Goal: Information Seeking & Learning: Understand process/instructions

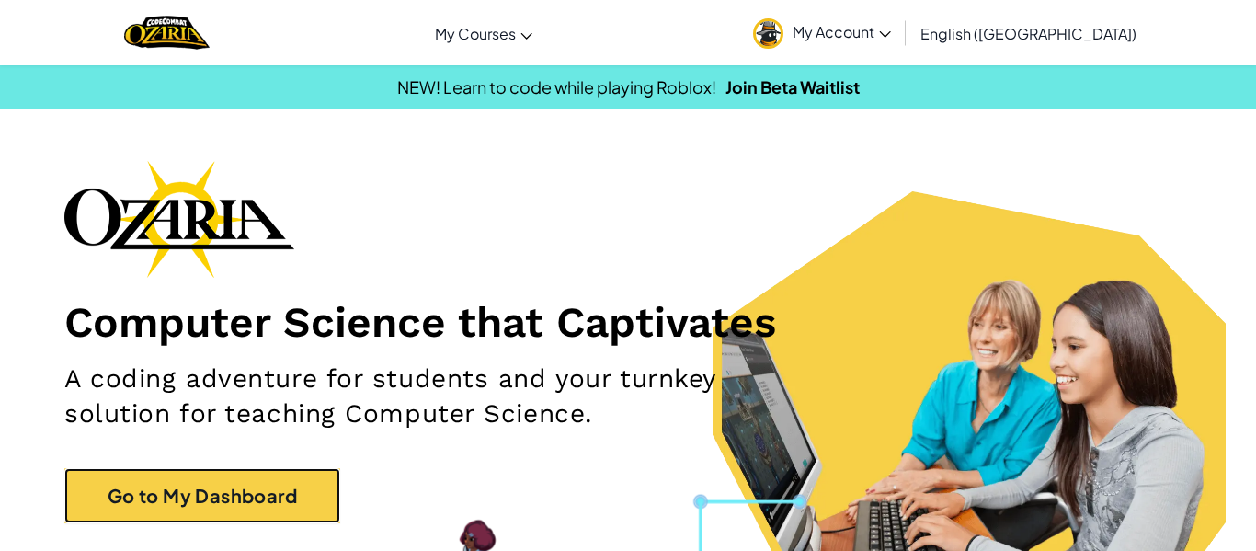
click at [175, 521] on link "Go to My Dashboard" at bounding box center [202, 495] width 276 height 55
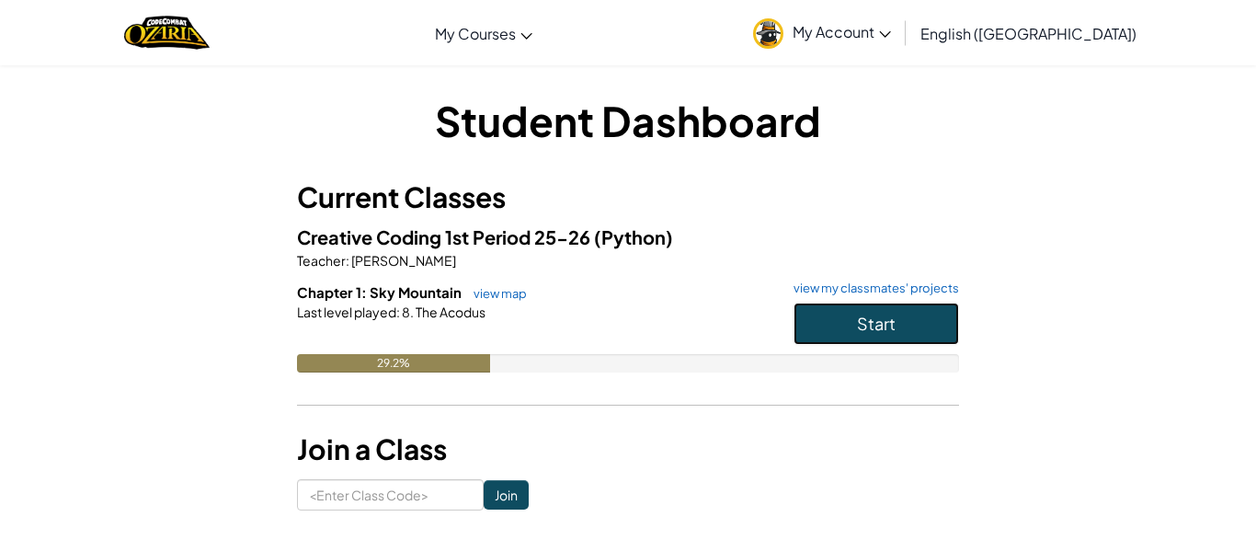
click at [847, 341] on button "Start" at bounding box center [877, 324] width 166 height 42
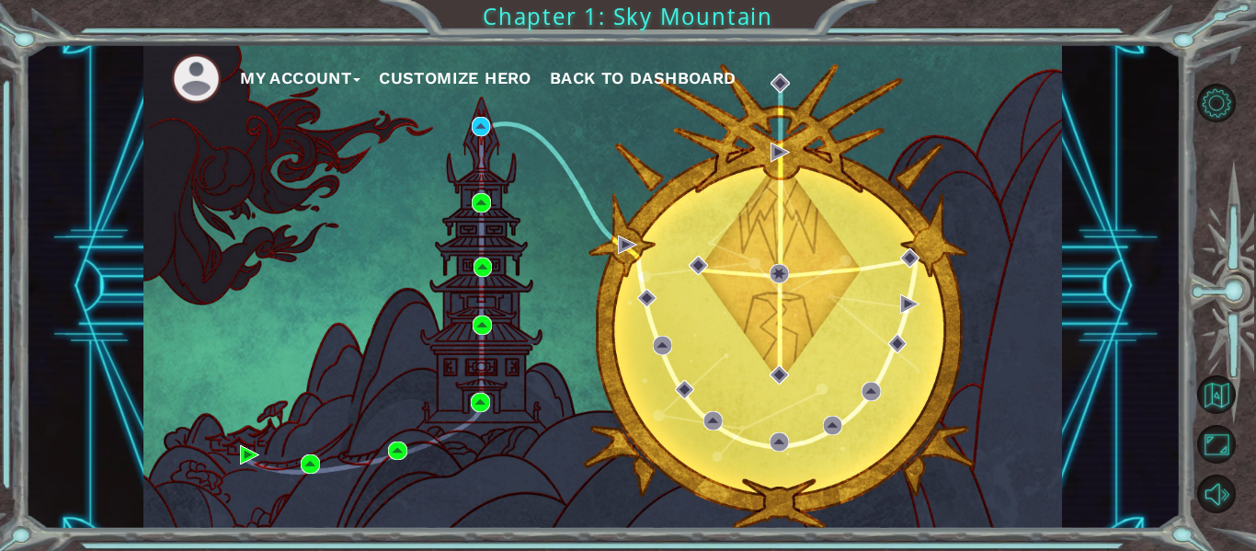
click at [246, 464] on div "My Account Customize Hero Back to Dashboard" at bounding box center [602, 286] width 919 height 485
click at [244, 458] on img at bounding box center [249, 454] width 19 height 19
click at [478, 120] on img at bounding box center [481, 126] width 19 height 19
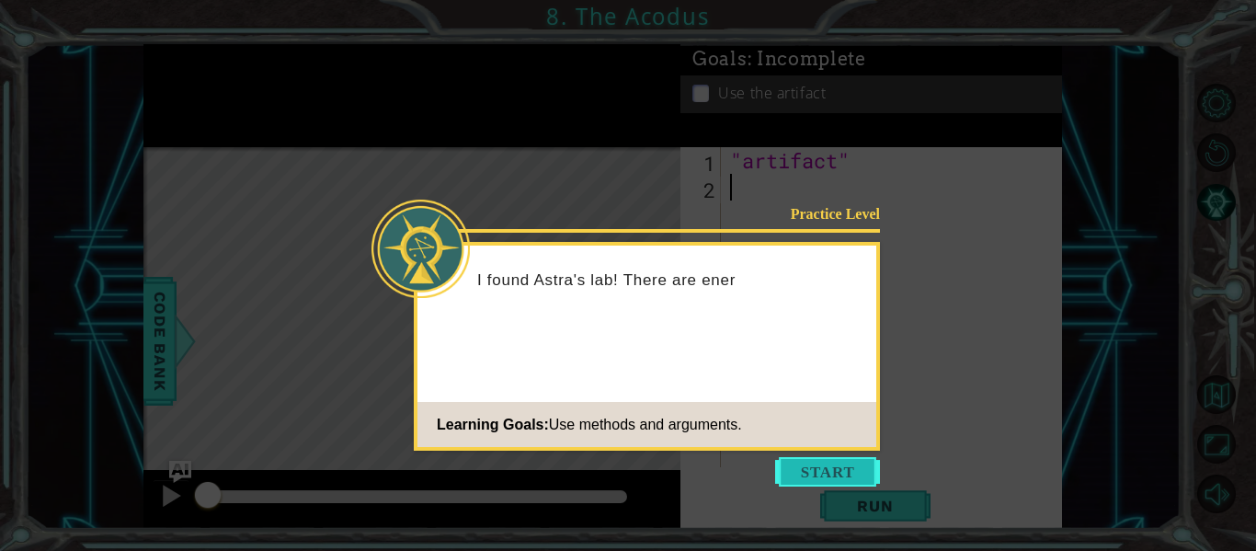
click at [841, 482] on button "Start" at bounding box center [827, 471] width 105 height 29
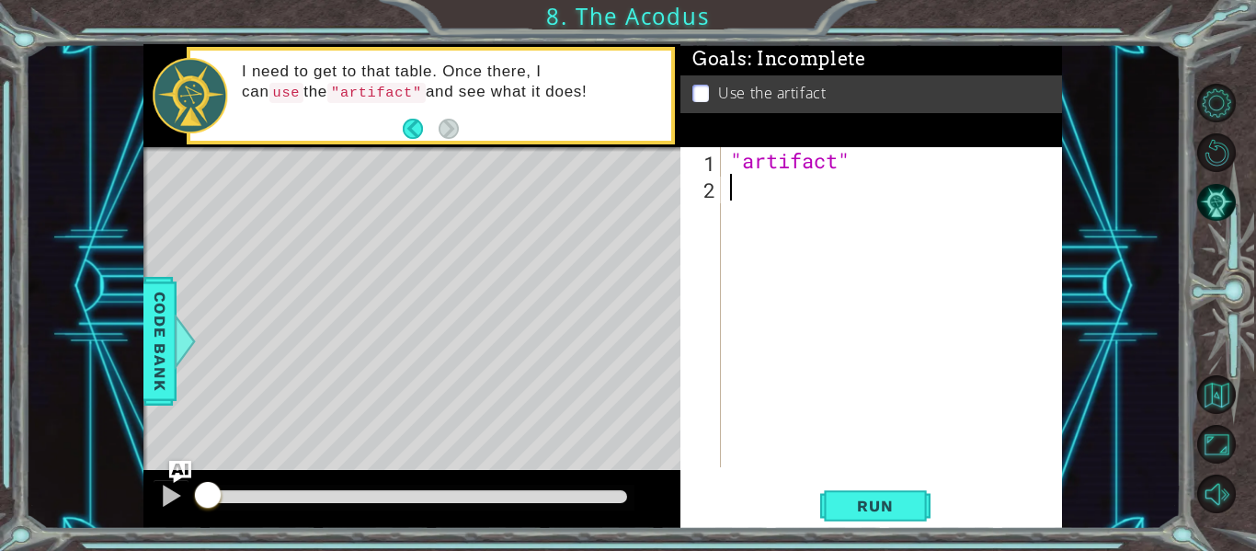
click at [885, 169] on div ""artifact"" at bounding box center [896, 333] width 341 height 373
type textarea """
type textarea "m"
click at [862, 525] on div "hero.moveUp 1 2 hero . moveUp ההההההההההההההההההההההההההההההההההההההההההההההההה…" at bounding box center [871, 338] width 382 height 382
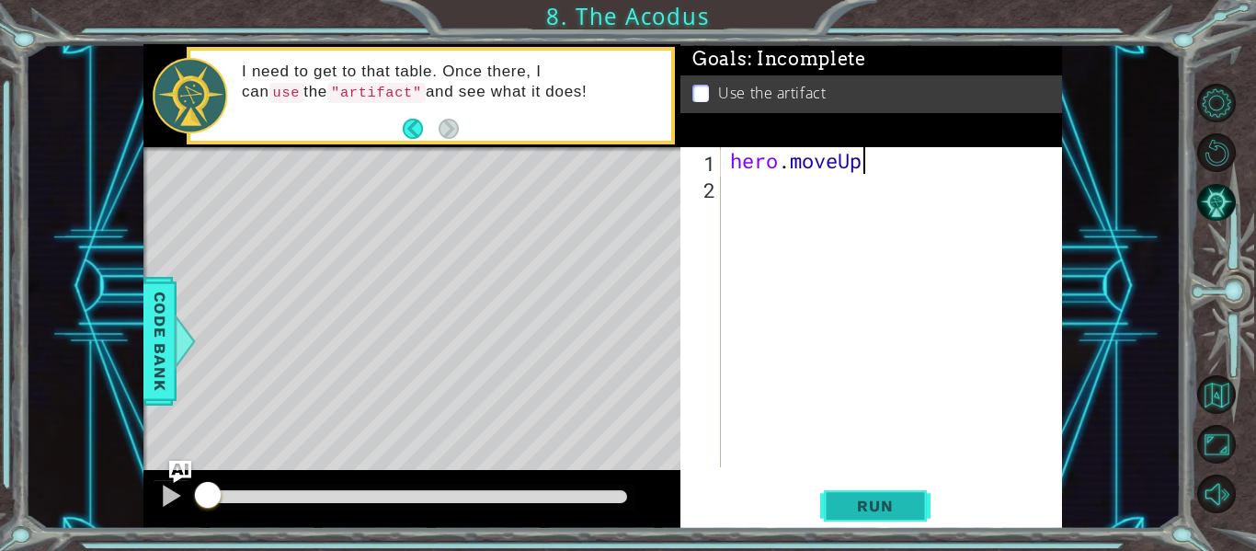
click at [865, 515] on button "Run" at bounding box center [875, 506] width 110 height 38
type textarea "hero.moveUp()"
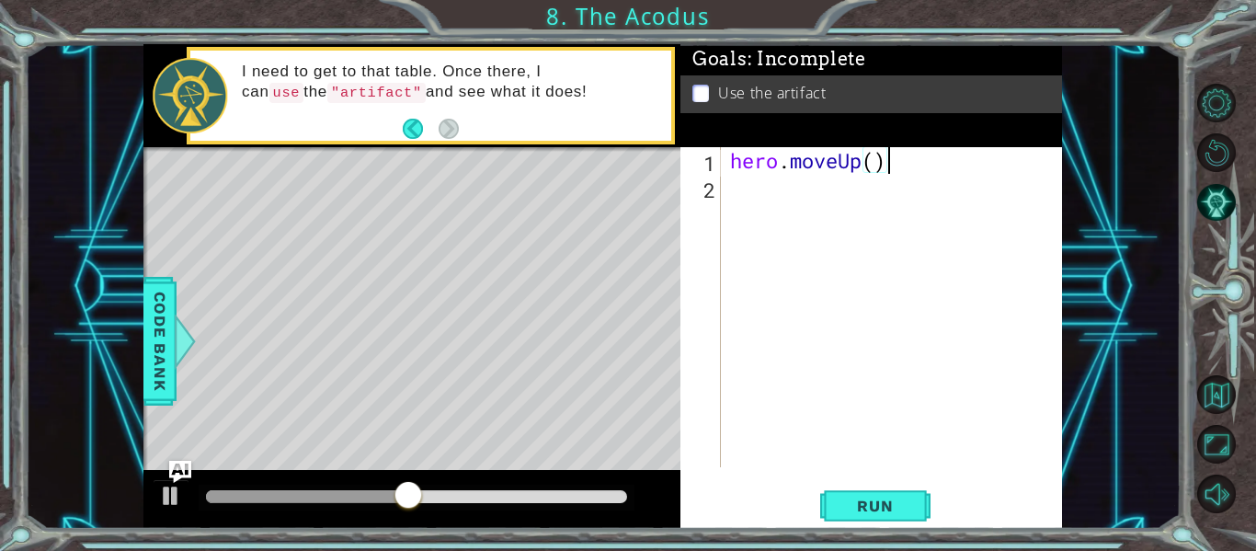
click at [797, 223] on div "hero . moveUp ( )" at bounding box center [896, 333] width 341 height 373
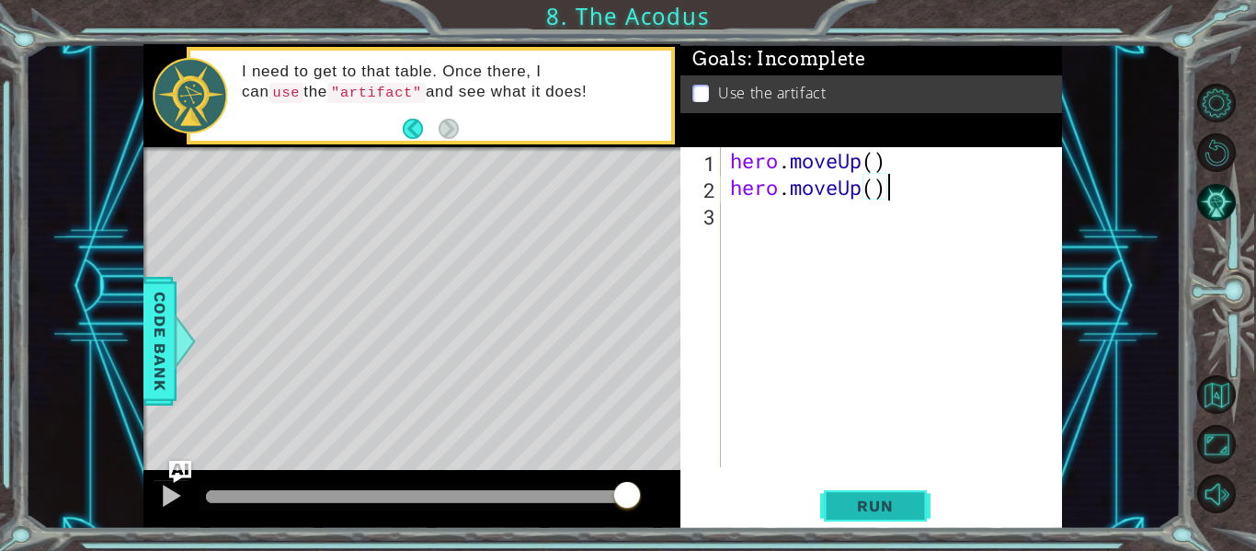
type textarea "hero.moveUp()"
click at [852, 497] on span "Run" at bounding box center [875, 506] width 73 height 18
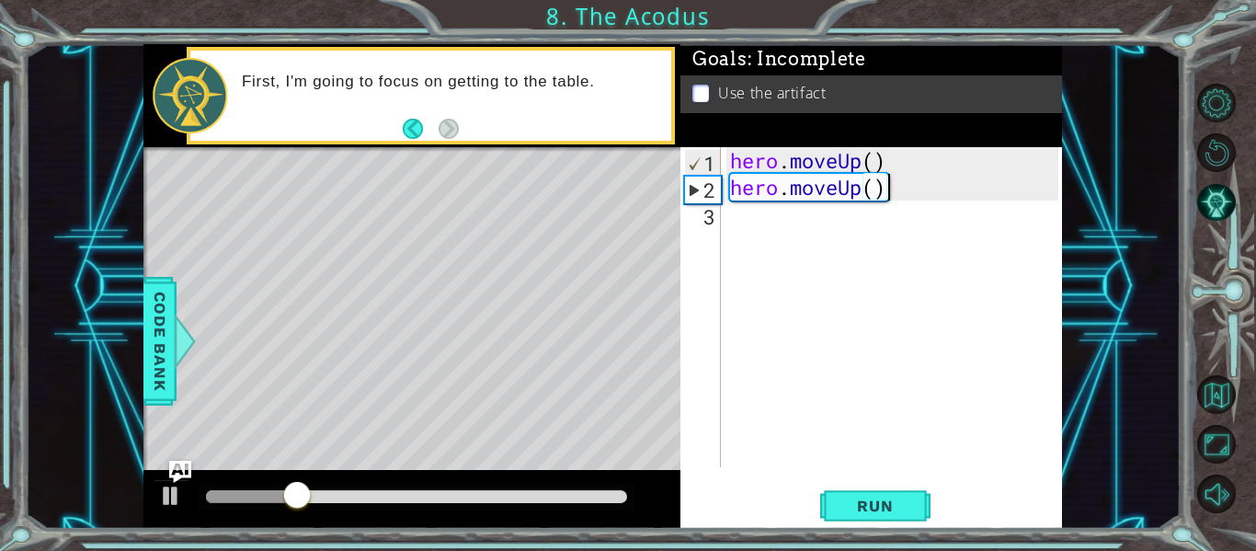
click at [777, 220] on div "hero . moveUp ( ) hero . moveUp ( )" at bounding box center [896, 333] width 341 height 373
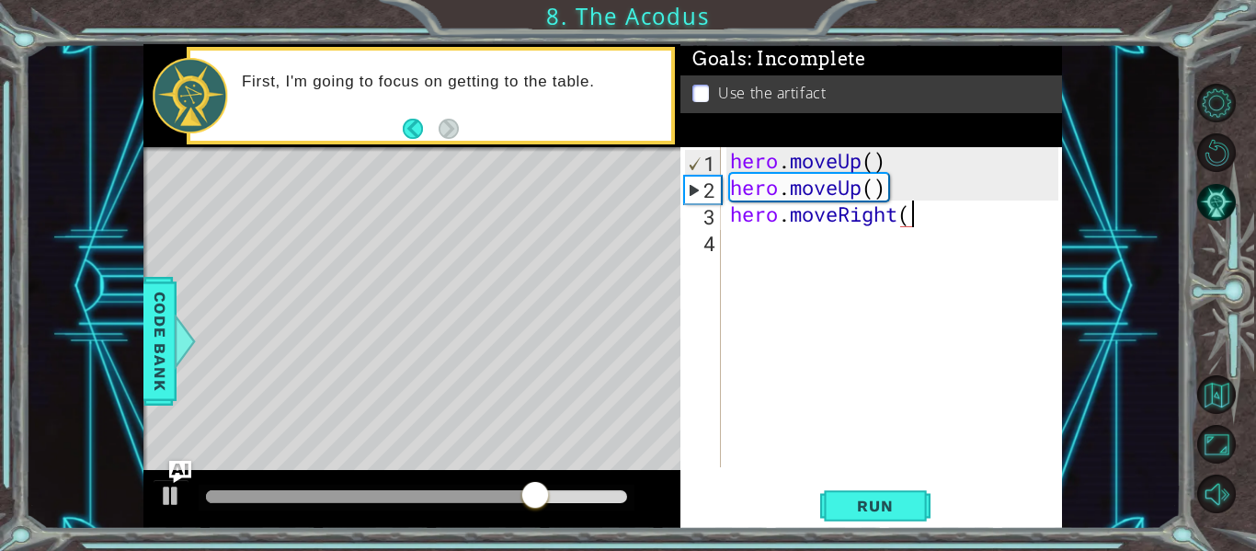
scroll to position [0, 8]
click at [889, 516] on button "Run" at bounding box center [875, 506] width 110 height 38
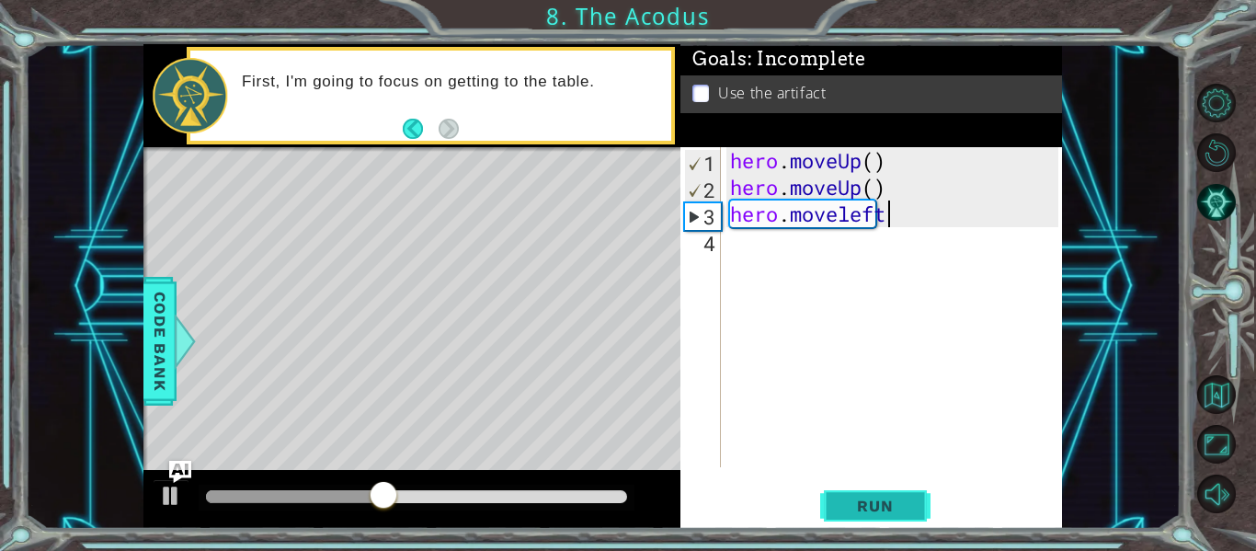
scroll to position [0, 6]
click at [852, 227] on div "hero . moveUp ( ) hero . moveUp ( ) hero . moveleft" at bounding box center [896, 333] width 341 height 373
type textarea "hero.moveLeft"
click at [856, 521] on button "Run" at bounding box center [875, 506] width 110 height 38
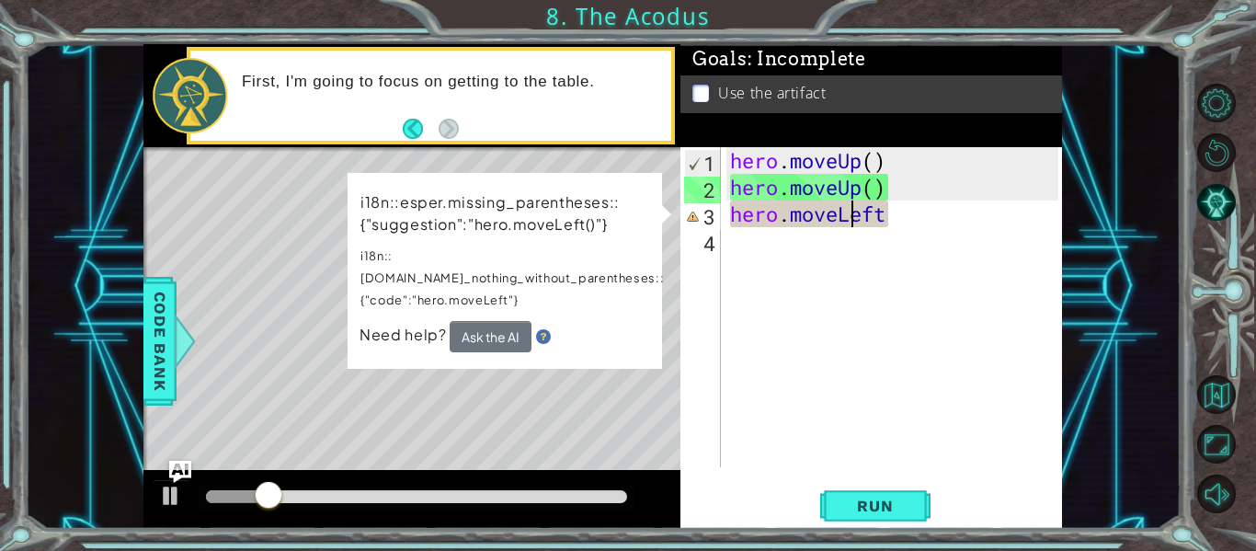
click at [914, 230] on div "hero . moveUp ( ) hero . moveUp ( ) hero . moveLeft" at bounding box center [896, 333] width 341 height 373
click at [899, 213] on div "hero . moveUp ( ) hero . moveUp ( ) hero . moveLeft" at bounding box center [896, 333] width 341 height 373
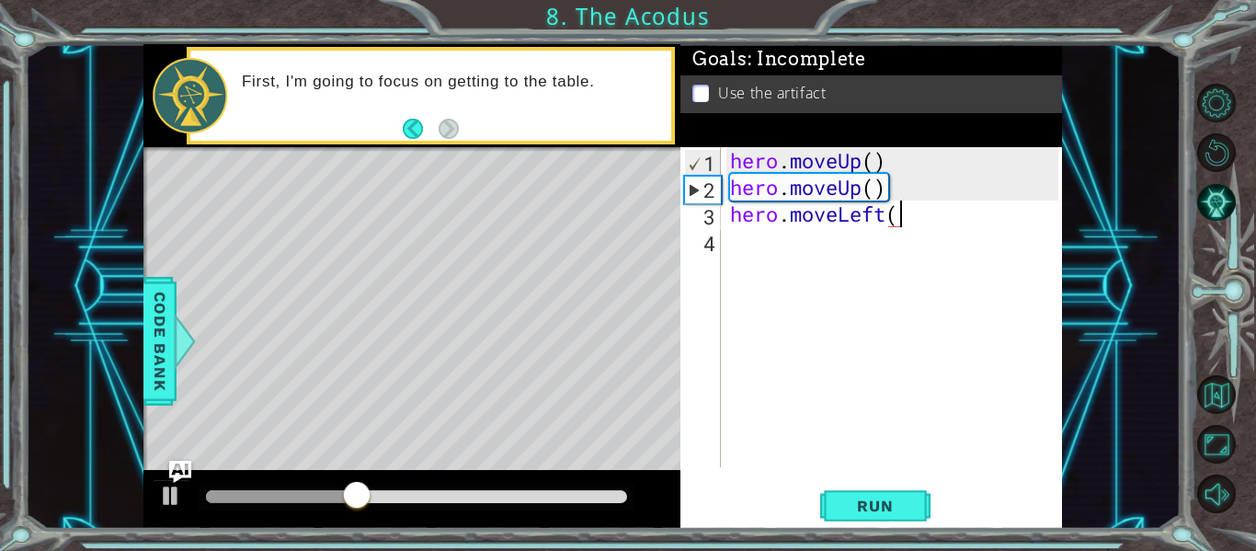
scroll to position [0, 7]
type textarea "hero.moveLeft()"
click at [885, 511] on span "Run" at bounding box center [875, 506] width 73 height 18
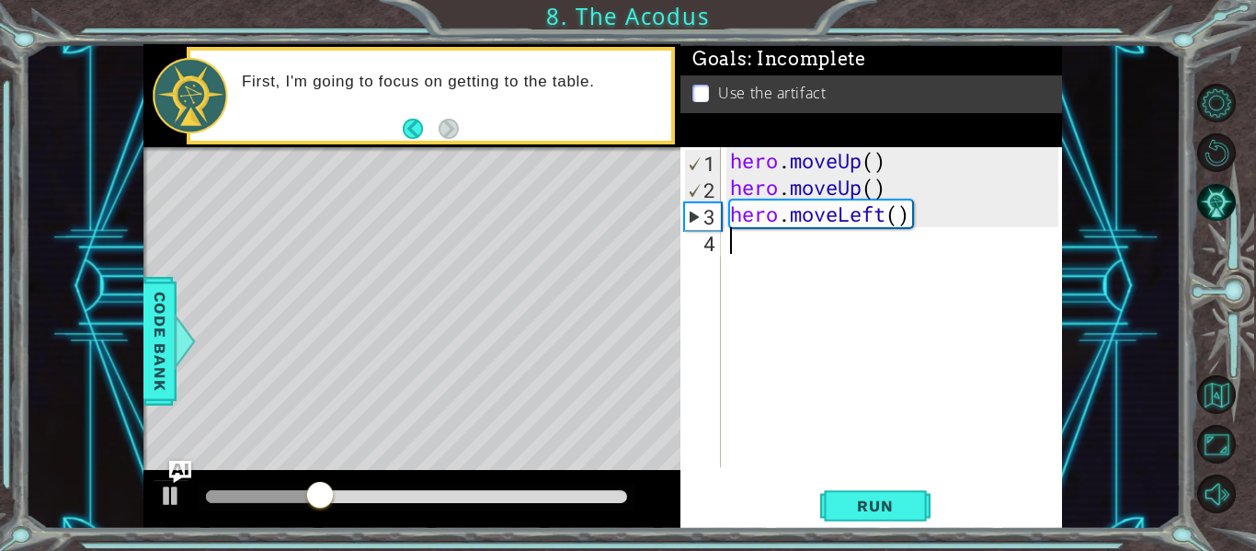
click at [859, 266] on div "hero . moveUp ( ) hero . moveUp ( ) hero . moveLeft ( )" at bounding box center [896, 333] width 341 height 373
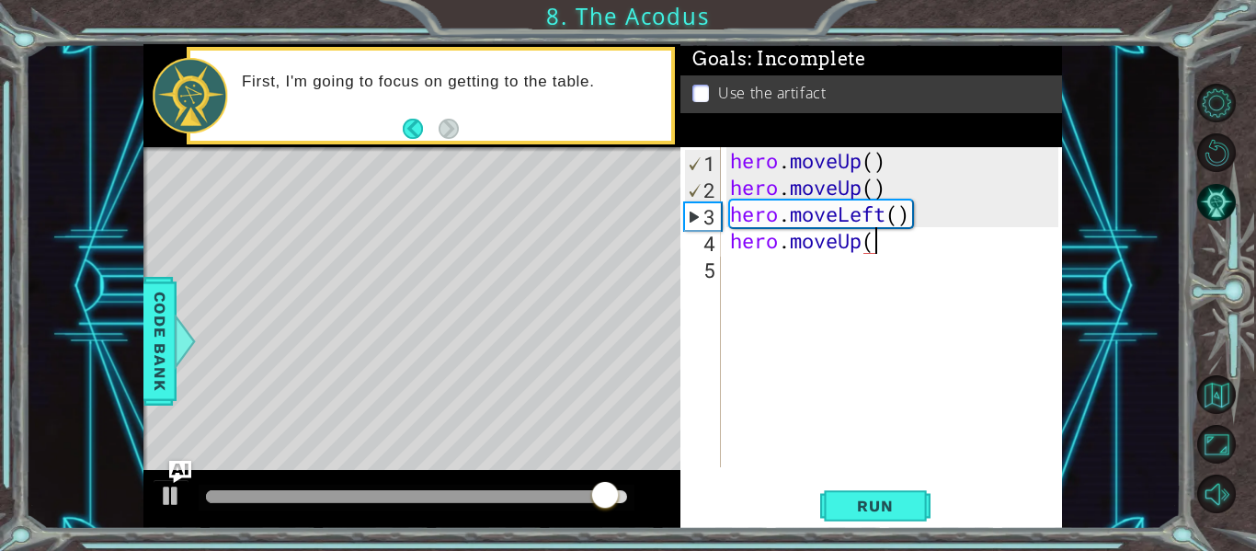
scroll to position [0, 6]
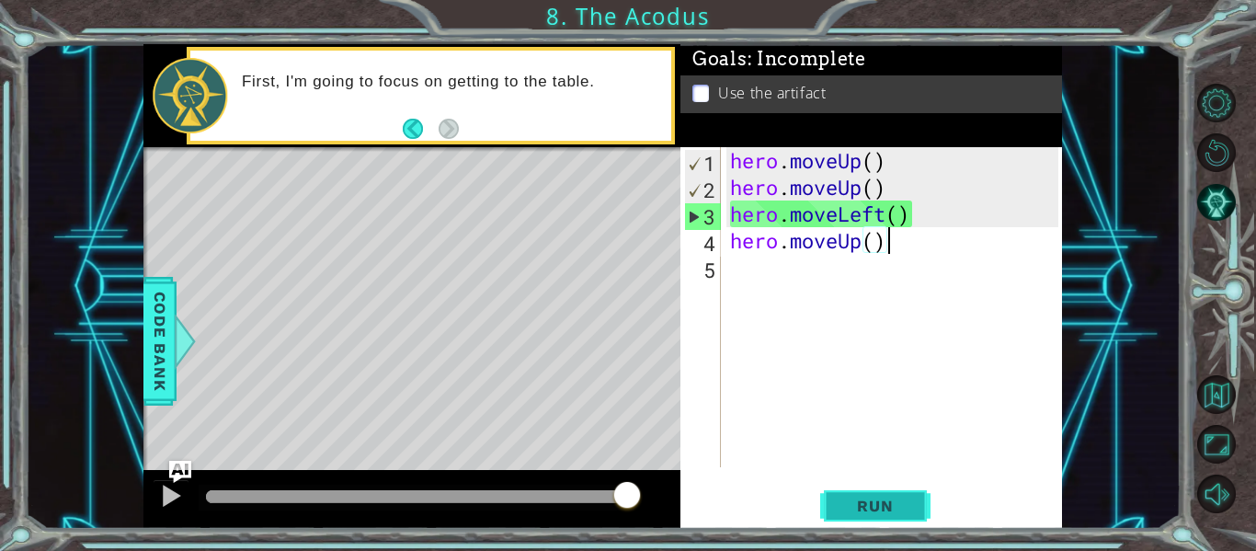
click at [865, 508] on span "Run" at bounding box center [875, 506] width 73 height 18
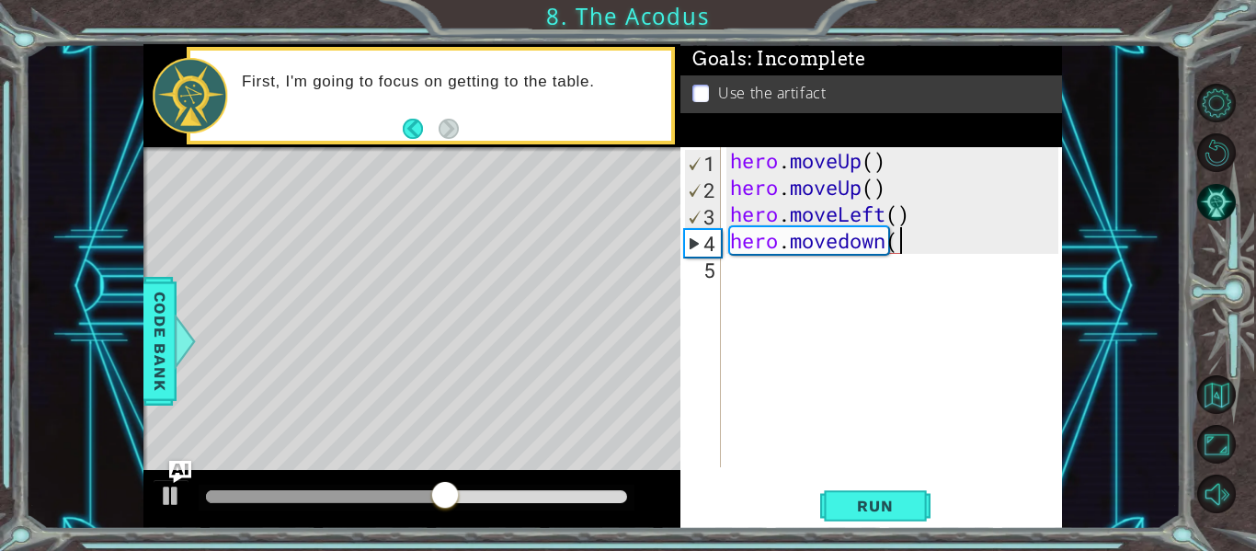
scroll to position [0, 7]
click at [886, 489] on button "Run" at bounding box center [875, 506] width 110 height 38
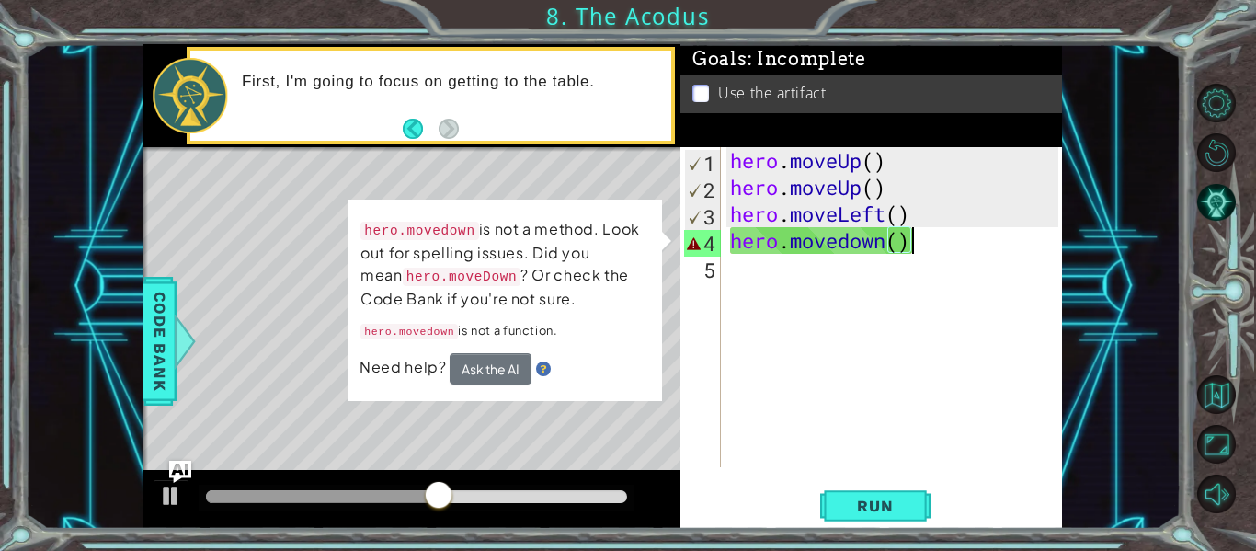
click at [851, 251] on div "hero . moveUp ( ) hero . moveUp ( ) hero . moveLeft ( ) hero . [GEOGRAPHIC_DATA…" at bounding box center [896, 333] width 341 height 373
click at [935, 245] on div "hero . moveUp ( ) hero . moveUp ( ) hero . moveLeft ( ) hero . [GEOGRAPHIC_DATA…" at bounding box center [896, 333] width 341 height 373
type textarea "hero.movedown("
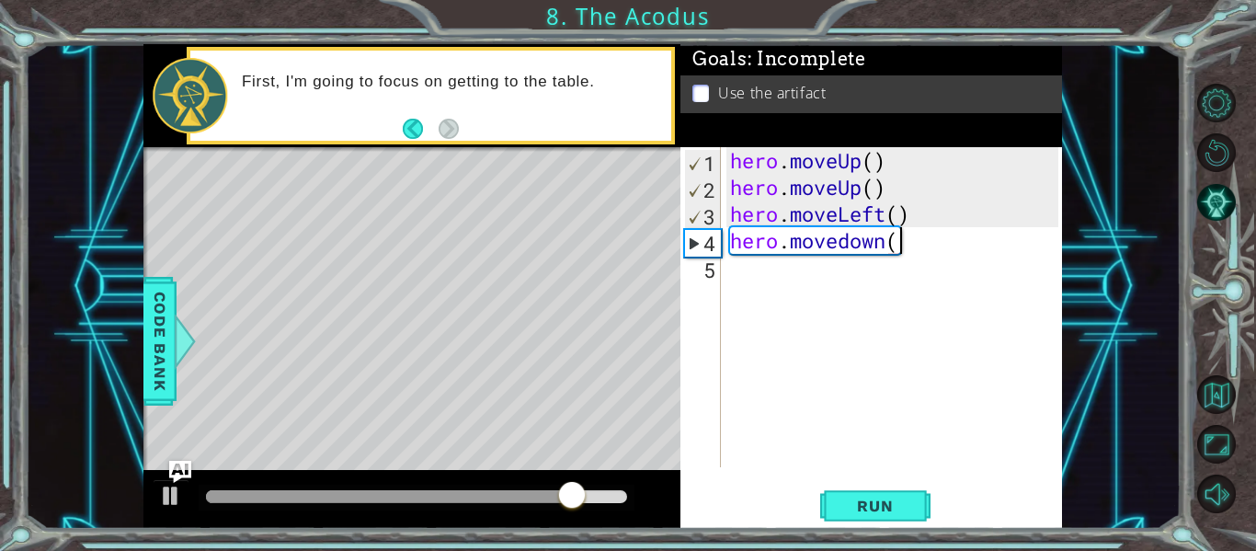
click at [843, 261] on div "hero . moveUp ( ) hero . moveUp ( ) hero . moveLeft ( ) hero . [GEOGRAPHIC_DATA…" at bounding box center [896, 333] width 341 height 373
click at [848, 254] on div "hero . moveUp ( ) hero . moveUp ( ) hero . moveLeft ( ) hero . [GEOGRAPHIC_DATA…" at bounding box center [896, 333] width 341 height 373
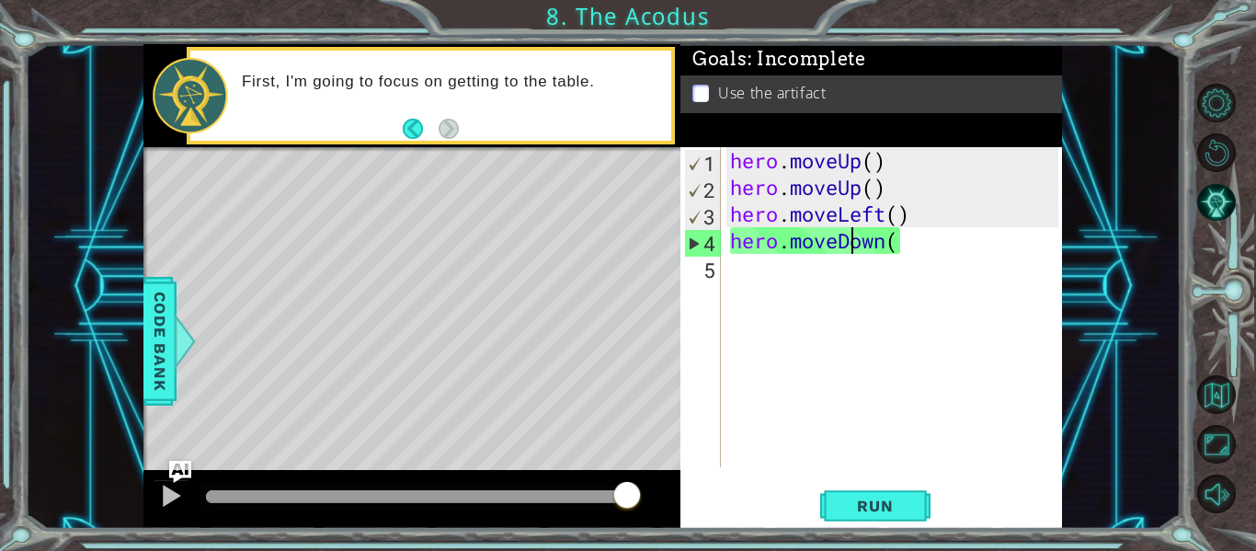
click at [929, 252] on div "hero . moveUp ( ) hero . moveUp ( ) hero . moveLeft ( ) hero . moveDown (" at bounding box center [896, 333] width 341 height 373
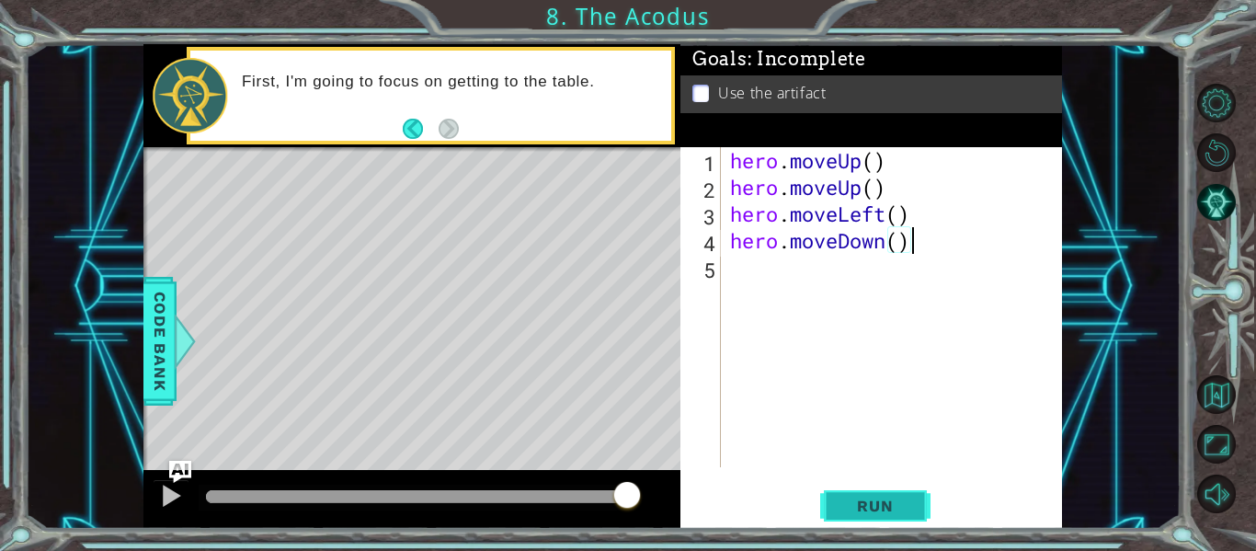
type textarea "hero.moveDown()"
click at [897, 492] on button "Run" at bounding box center [875, 506] width 110 height 38
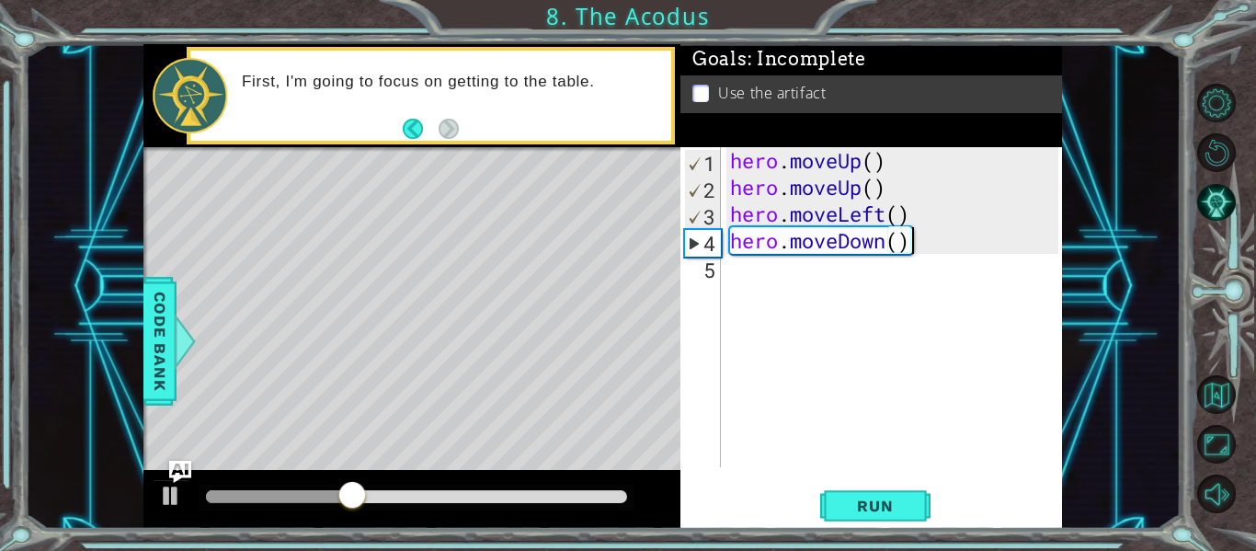
click at [792, 301] on div "hero . moveUp ( ) hero . moveUp ( ) hero . moveLeft ( ) hero . moveDown ( )" at bounding box center [896, 333] width 341 height 373
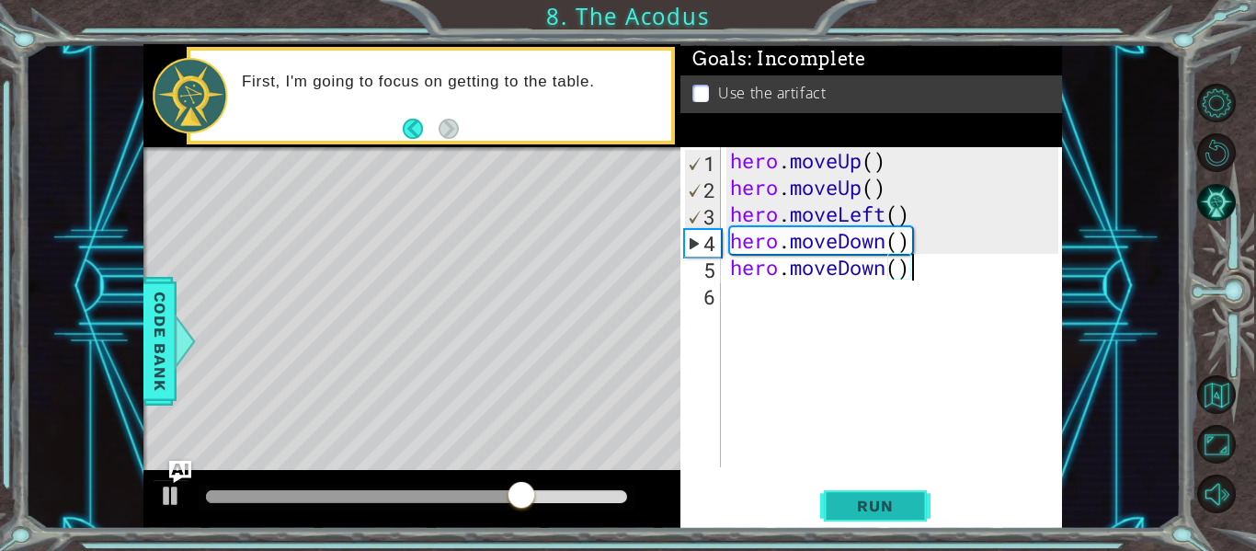
type textarea "hero.moveDown()"
click at [871, 488] on button "Run" at bounding box center [875, 506] width 110 height 38
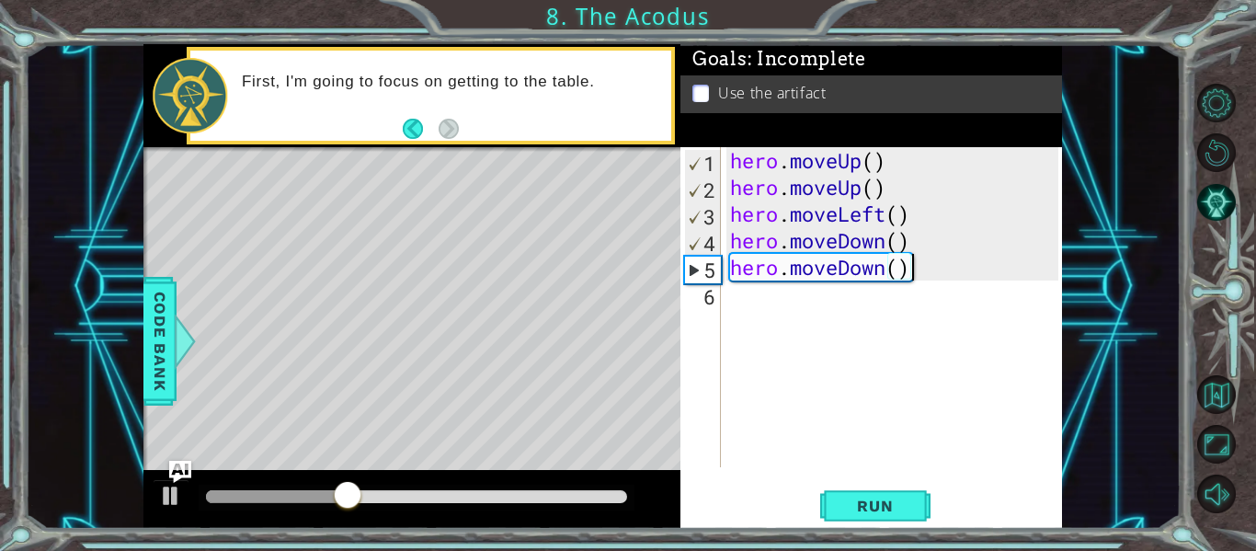
click at [766, 297] on div "hero . moveUp ( ) hero . moveUp ( ) hero . moveLeft ( ) hero . moveDown ( ) her…" at bounding box center [896, 333] width 341 height 373
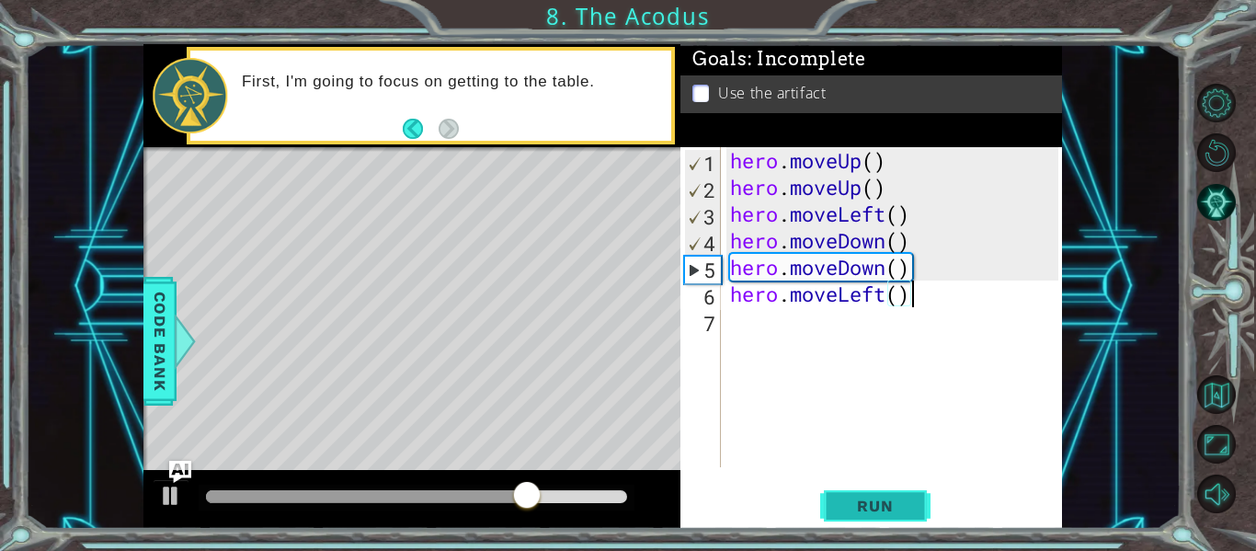
type textarea "hero.moveLeft()"
click at [851, 507] on span "Run" at bounding box center [875, 506] width 73 height 18
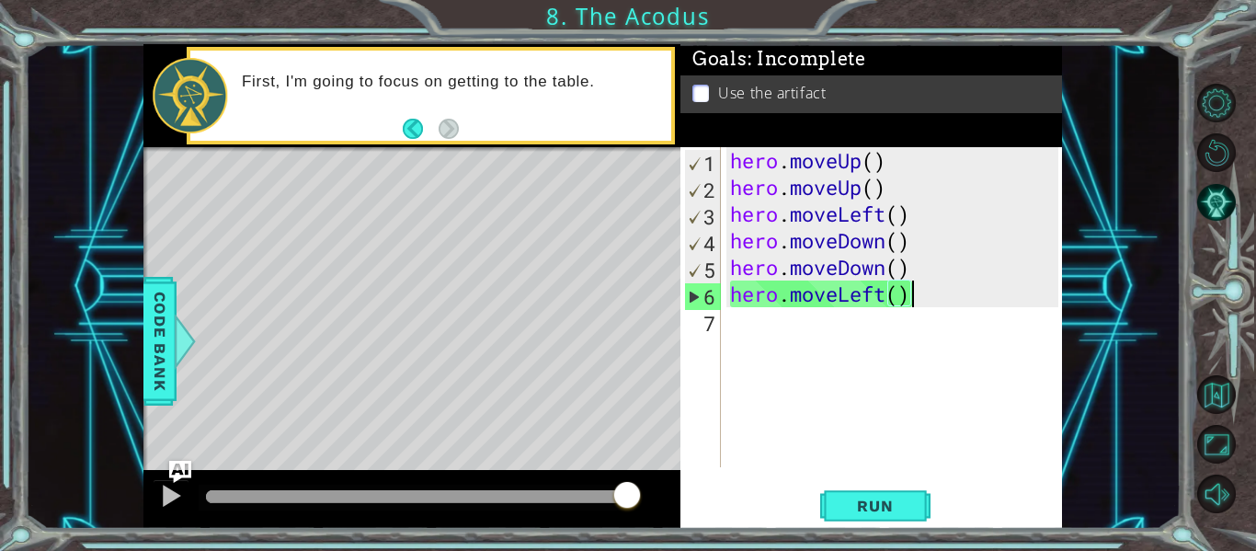
click at [804, 314] on div "hero . moveUp ( ) hero . moveUp ( ) hero . moveLeft ( ) hero . moveDown ( ) her…" at bounding box center [896, 333] width 341 height 373
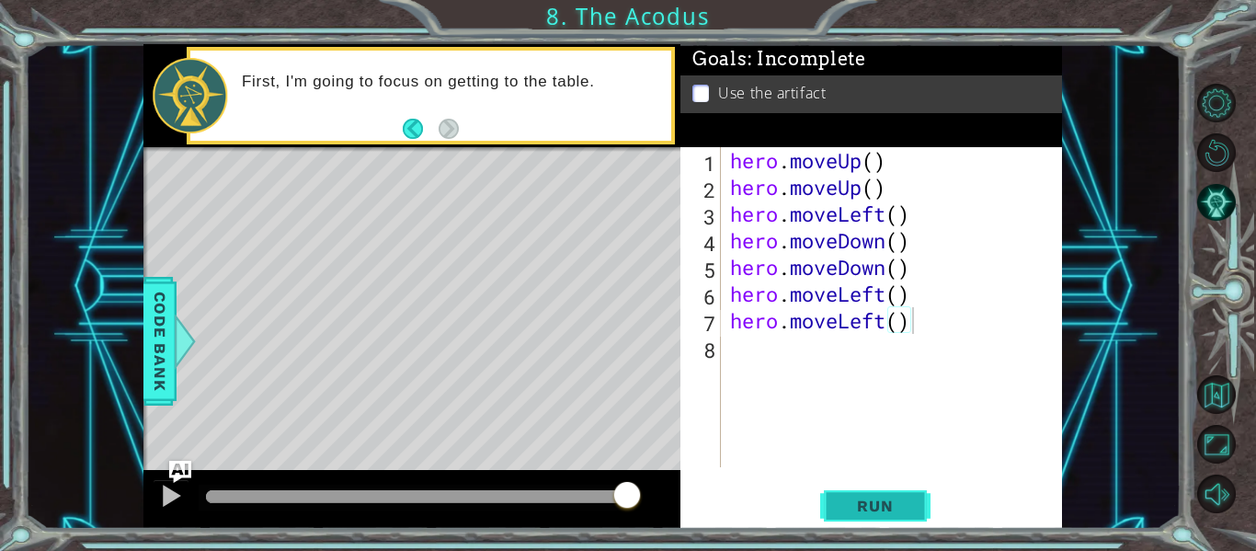
click at [865, 510] on span "Run" at bounding box center [875, 506] width 73 height 18
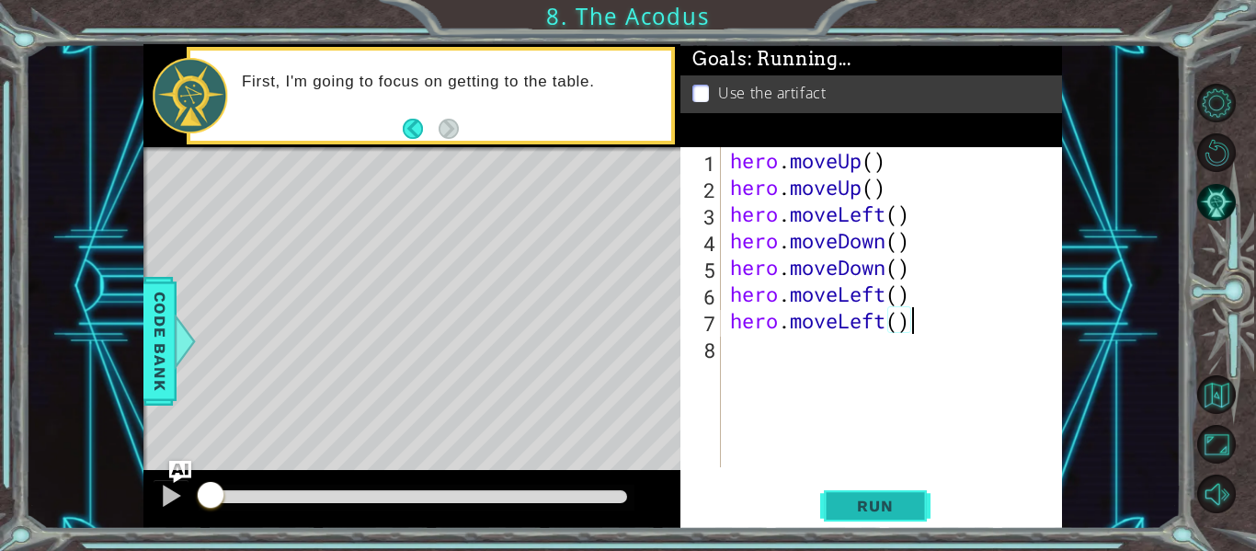
click at [865, 510] on span "Run" at bounding box center [875, 506] width 73 height 18
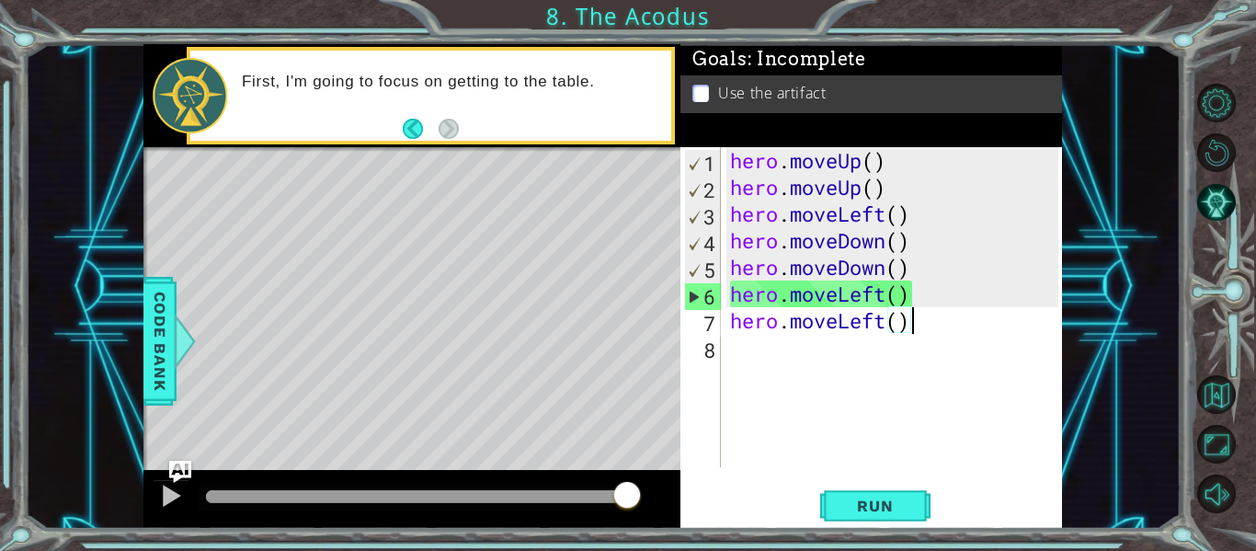
click at [820, 326] on div "hero . moveUp ( ) hero . moveUp ( ) hero . moveLeft ( ) hero . moveDown ( ) her…" at bounding box center [896, 333] width 341 height 373
click at [931, 325] on div "hero . moveUp ( ) hero . moveUp ( ) hero . moveLeft ( ) hero . moveDown ( ) her…" at bounding box center [896, 333] width 341 height 373
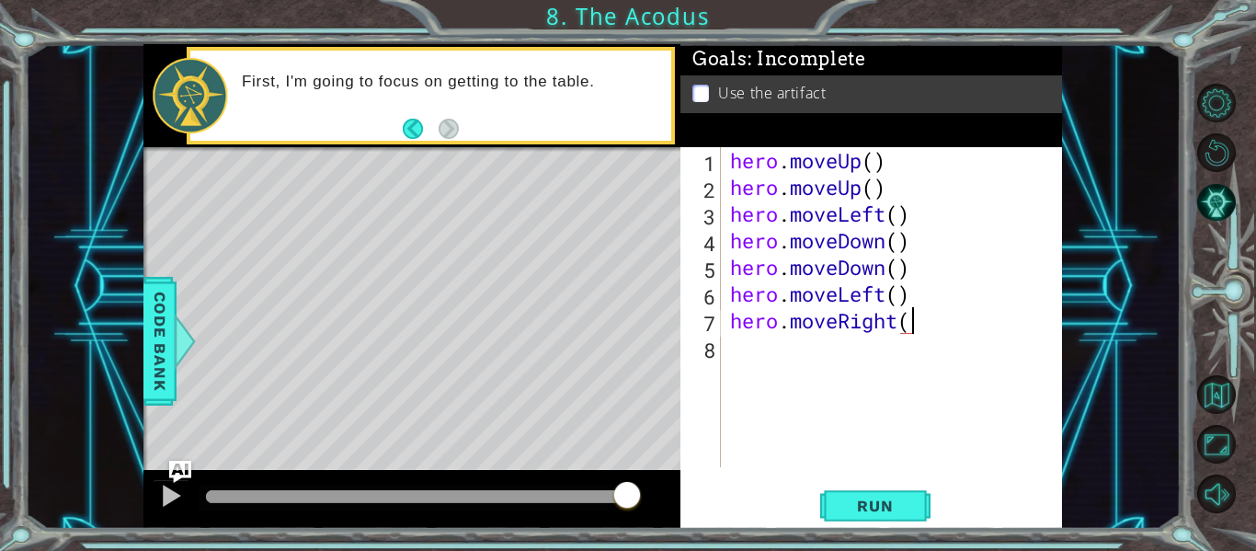
scroll to position [0, 8]
type textarea "hero.moveRight()"
click at [888, 497] on span "Run" at bounding box center [875, 506] width 73 height 18
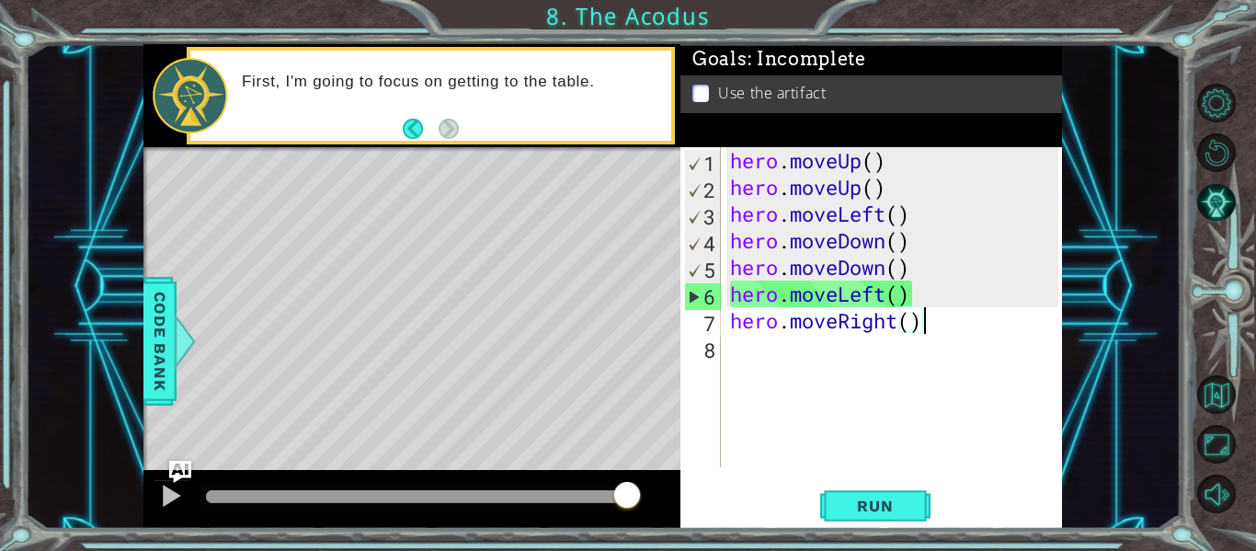
click at [934, 372] on div "hero . moveUp ( ) hero . moveUp ( ) hero . moveLeft ( ) hero . moveDown ( ) her…" at bounding box center [896, 333] width 341 height 373
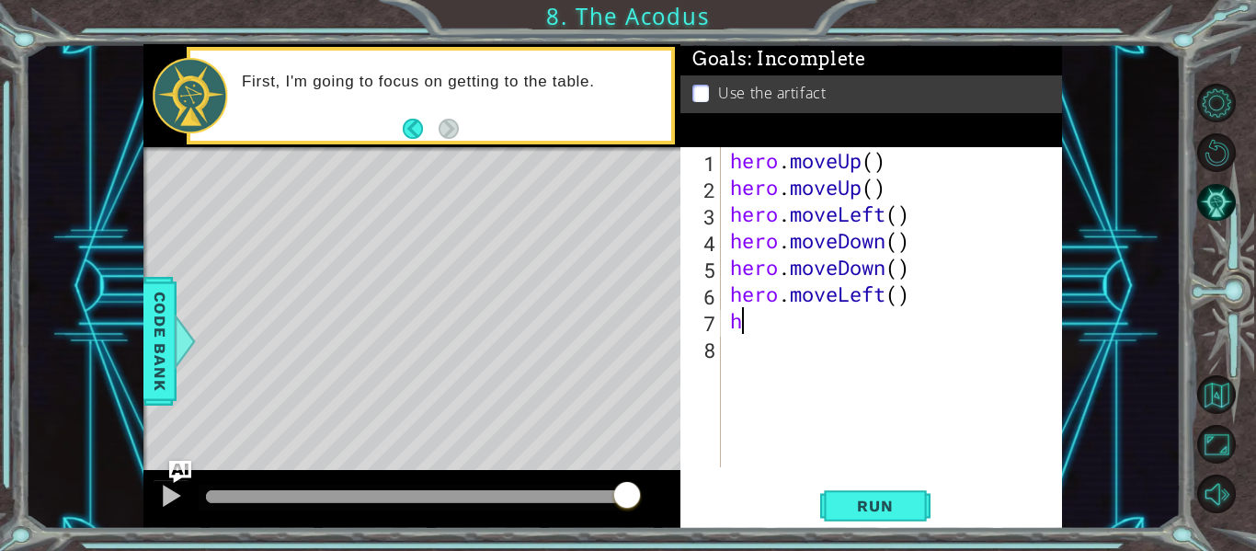
click at [835, 300] on div "hero . moveUp ( ) hero . moveUp ( ) hero . moveLeft ( ) hero . moveDown ( ) her…" at bounding box center [896, 333] width 341 height 373
type textarea "hero.jumpLeft()"
click at [867, 362] on div "hero . moveUp ( ) hero . moveUp ( ) hero . moveLeft ( ) hero . moveDown ( ) her…" at bounding box center [896, 333] width 341 height 373
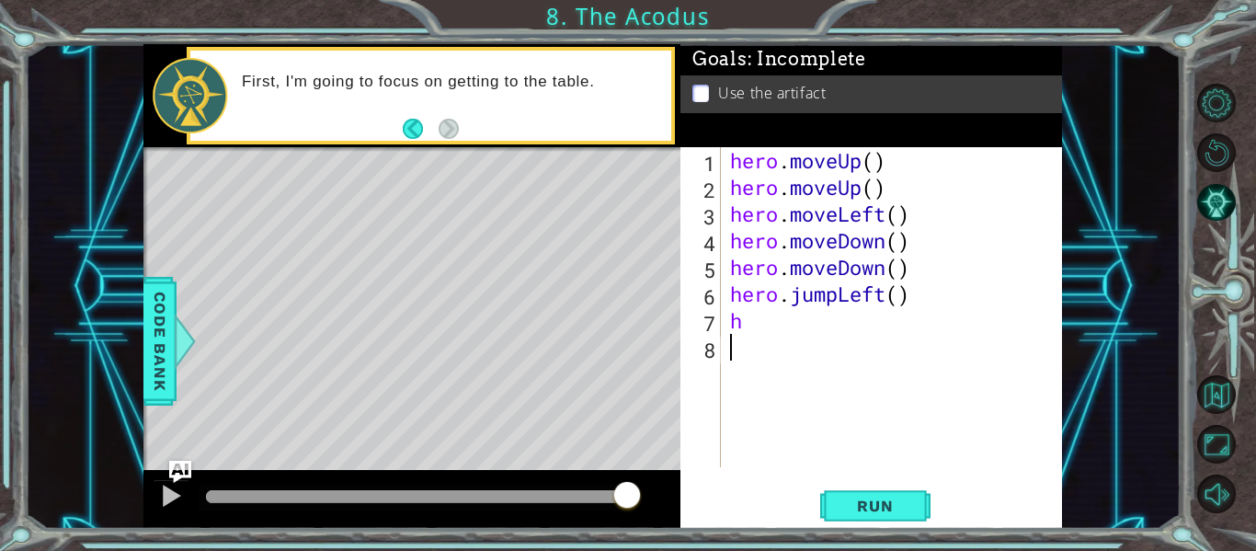
click at [836, 243] on div "hero . moveUp ( ) hero . moveUp ( ) hero . moveLeft ( ) hero . moveDown ( ) her…" at bounding box center [896, 333] width 341 height 373
click at [801, 317] on div "hero . moveUp ( ) hero . moveUp ( ) hero . moveLeft ( ) hero . moveDown ( ) her…" at bounding box center [896, 333] width 341 height 373
type textarea "h"
click at [851, 503] on span "Run" at bounding box center [875, 506] width 73 height 18
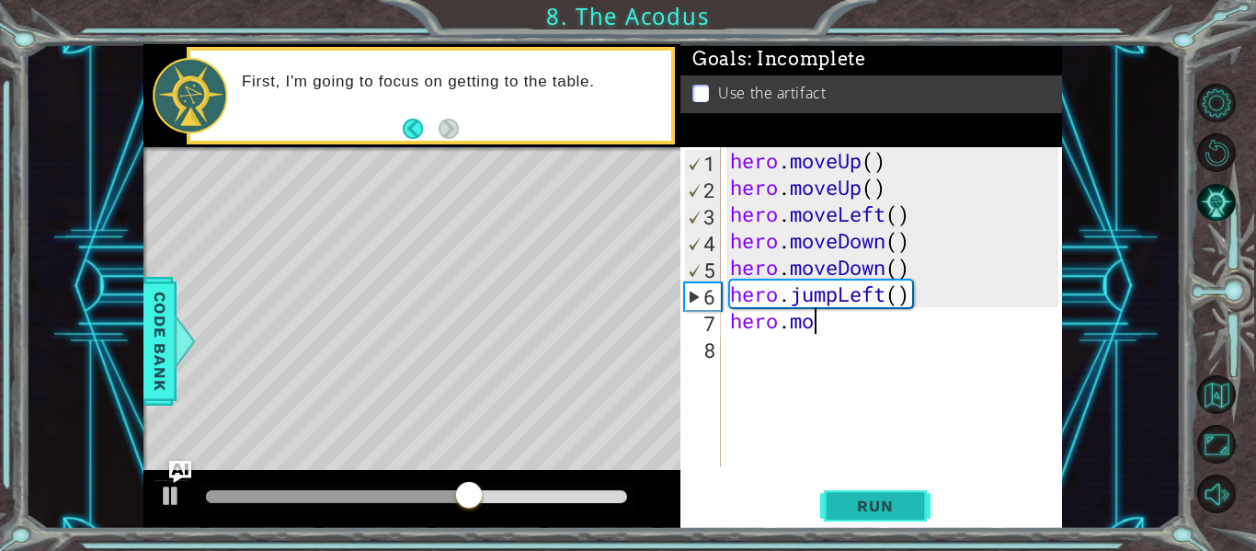
scroll to position [0, 4]
type textarea "hero.moveUp"
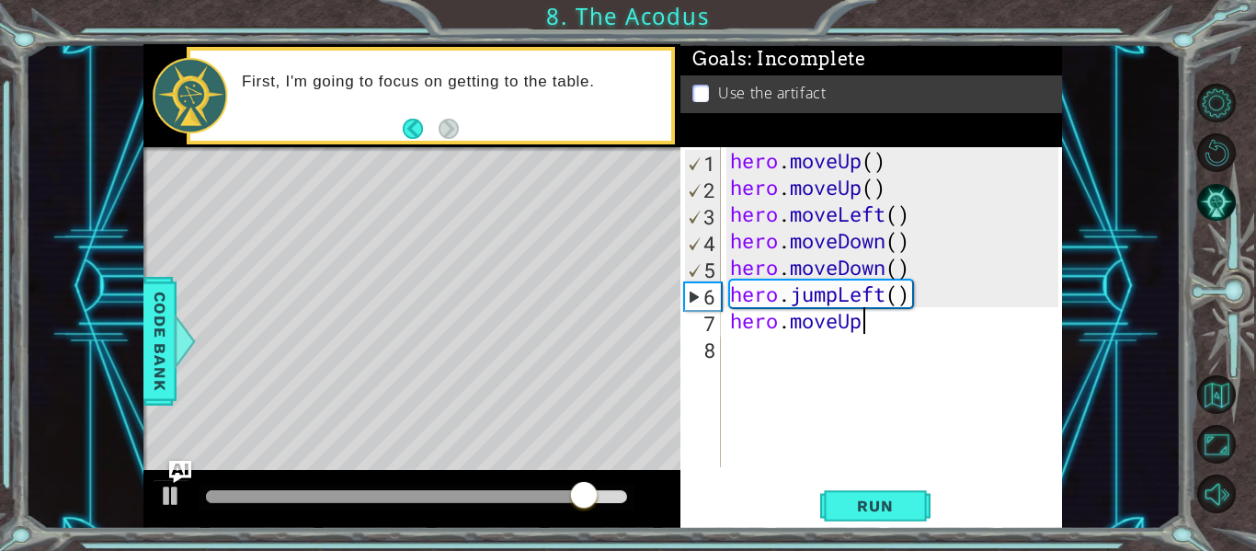
click at [777, 361] on div "hero . moveUp ( ) hero . moveUp ( ) hero . moveLeft ( ) hero . moveDown ( ) her…" at bounding box center [896, 333] width 341 height 373
click at [926, 331] on div "hero . moveUp ( ) hero . moveUp ( ) hero . moveLeft ( ) hero . moveDown ( ) her…" at bounding box center [896, 333] width 341 height 373
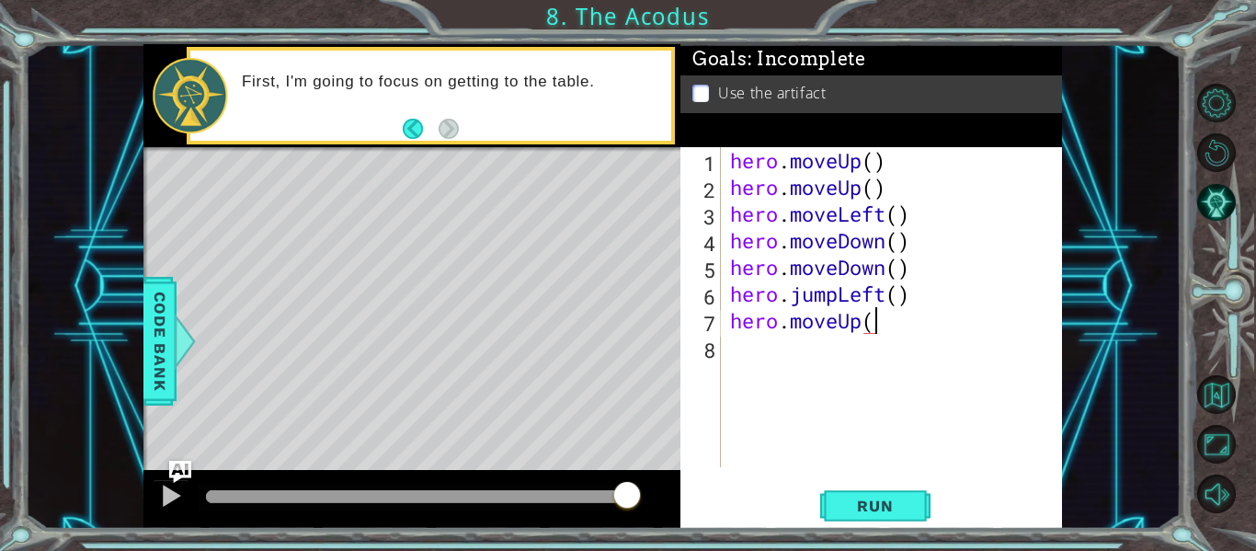
scroll to position [0, 6]
type textarea "hero.moveUp(2)"
click at [897, 498] on span "Run" at bounding box center [875, 506] width 73 height 18
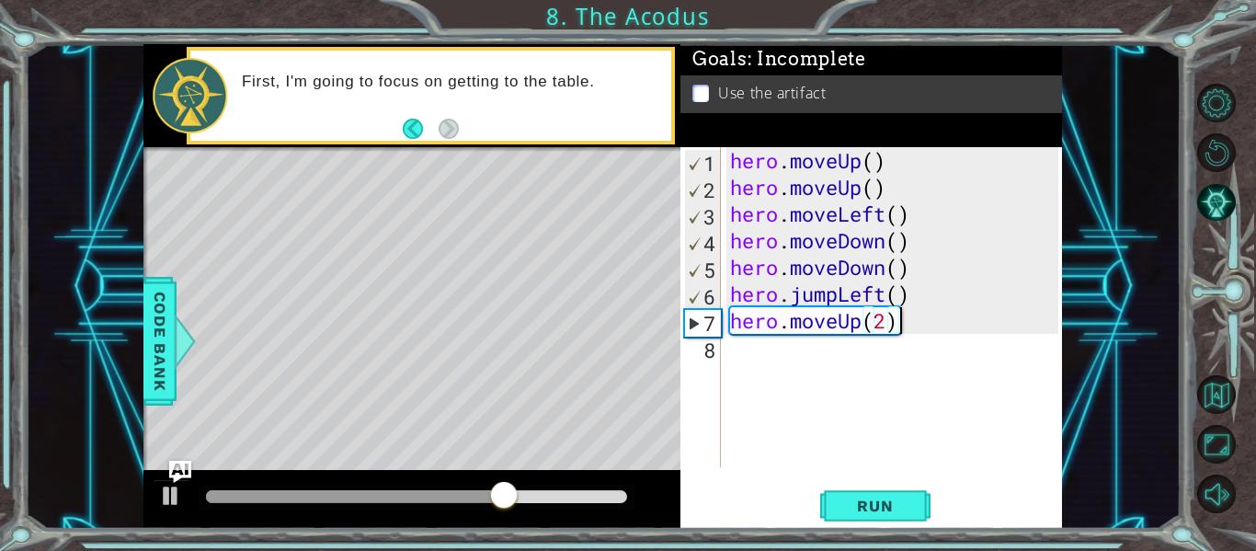
click at [768, 356] on div "hero . moveUp ( ) hero . moveUp ( ) hero . moveLeft ( ) hero . moveDown ( ) her…" at bounding box center [896, 333] width 341 height 373
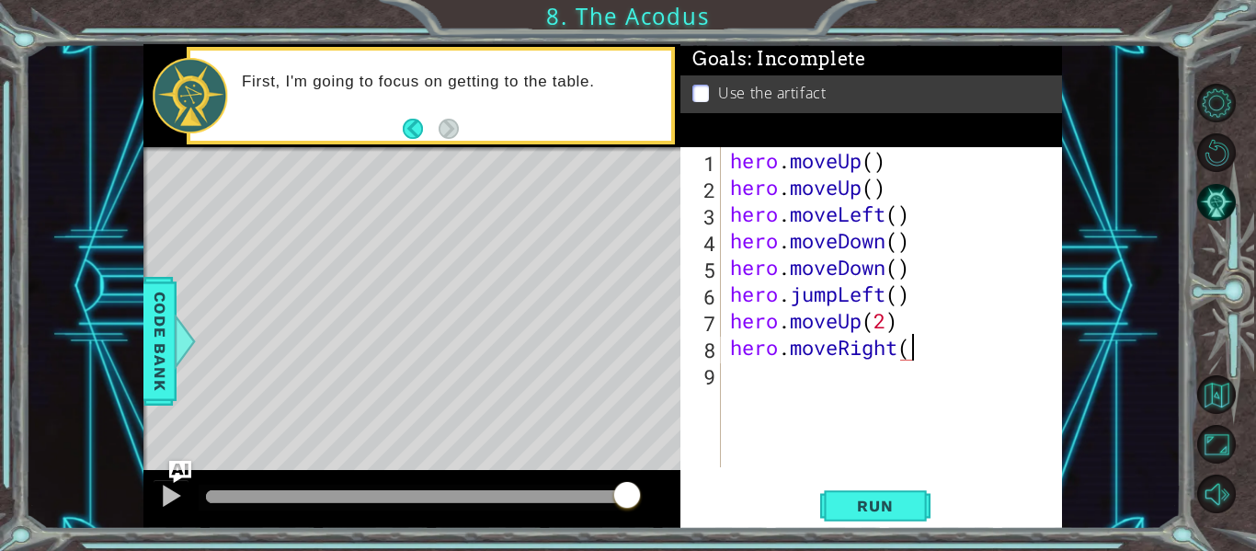
type textarea "hero.moveRight()"
click at [814, 400] on div "hero . moveUp ( ) hero . moveUp ( ) hero . moveLeft ( ) hero . moveDown ( ) her…" at bounding box center [896, 333] width 341 height 373
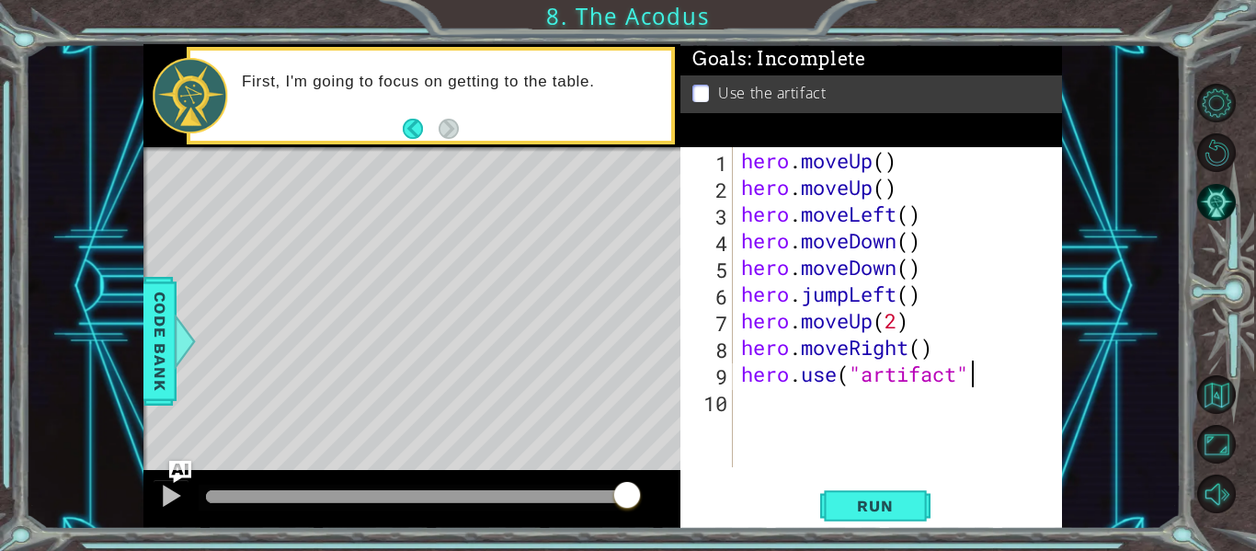
scroll to position [0, 10]
type textarea "hero.use("artifact")"
click at [910, 503] on span "Run" at bounding box center [875, 506] width 73 height 18
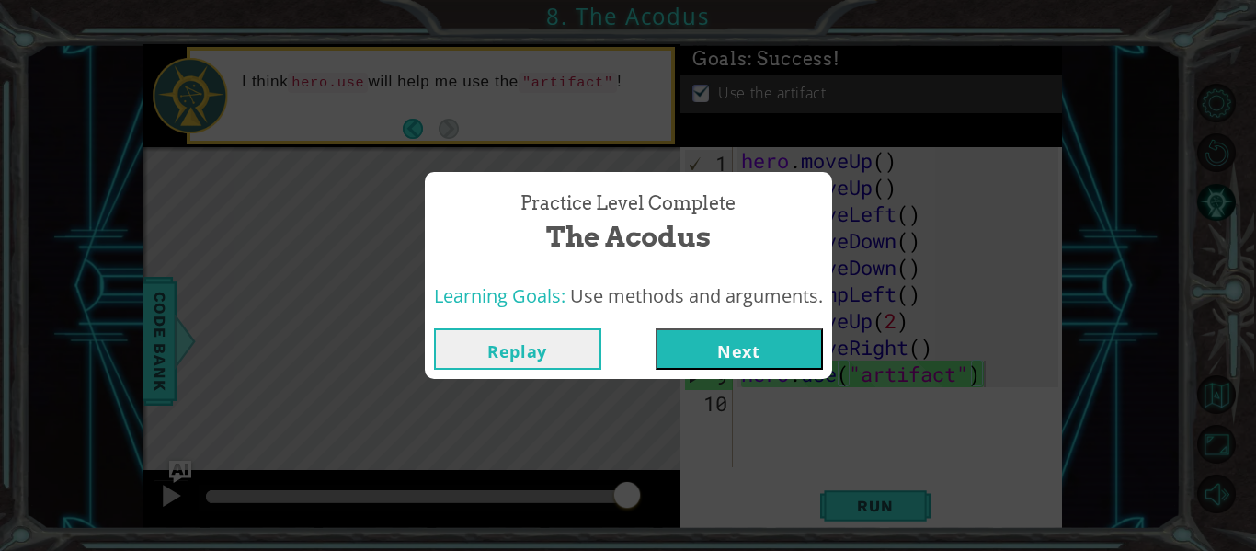
click at [759, 347] on button "Next" at bounding box center [739, 348] width 167 height 41
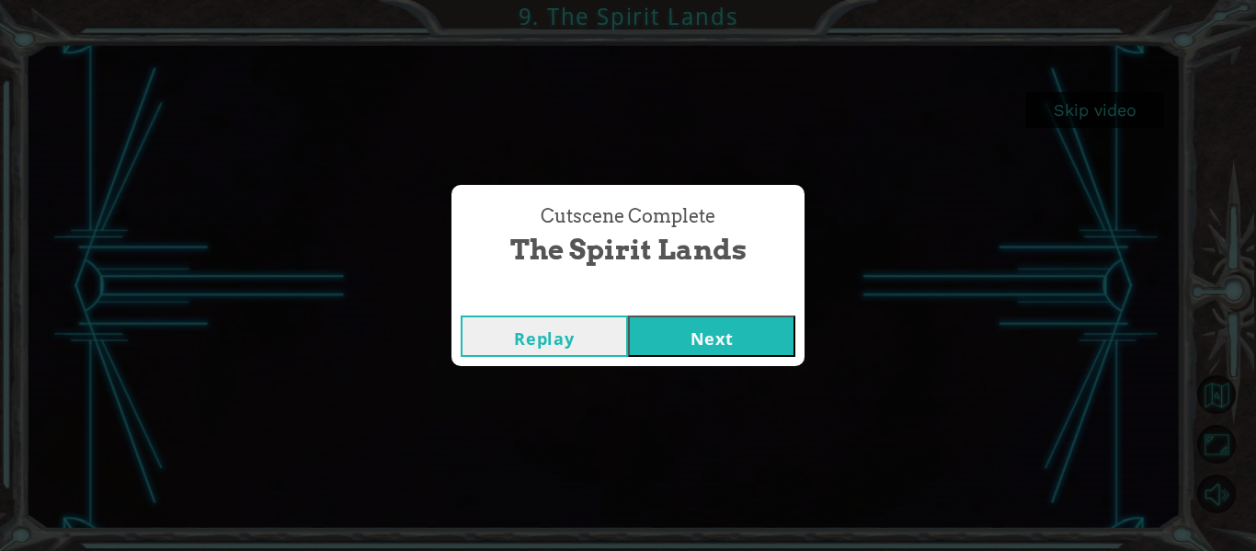
click at [705, 328] on button "Next" at bounding box center [711, 335] width 167 height 41
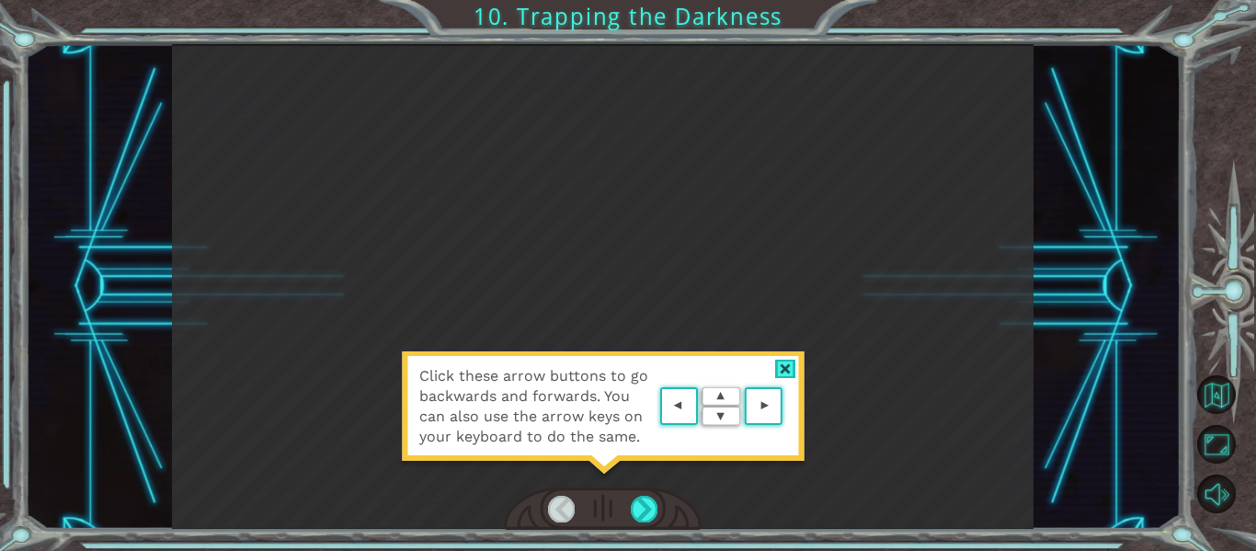
click at [787, 406] on area at bounding box center [787, 406] width 0 height 0
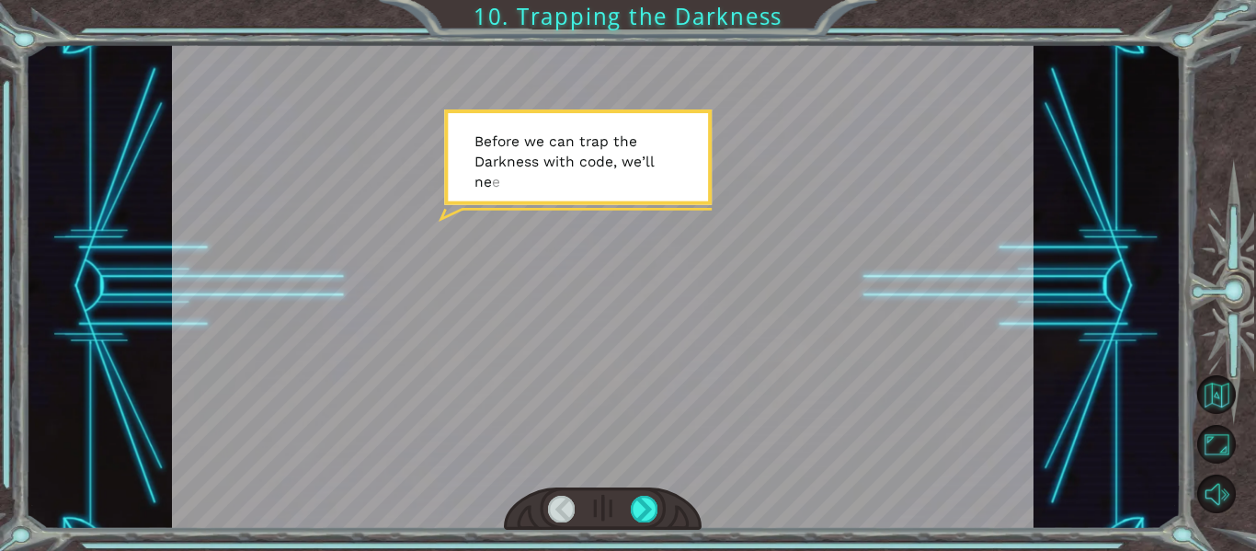
click at [557, 189] on div at bounding box center [603, 286] width 862 height 485
click at [611, 200] on div at bounding box center [603, 286] width 862 height 485
click at [485, 200] on div at bounding box center [603, 286] width 862 height 485
click at [657, 187] on div at bounding box center [603, 286] width 862 height 485
click at [643, 498] on div at bounding box center [644, 509] width 27 height 26
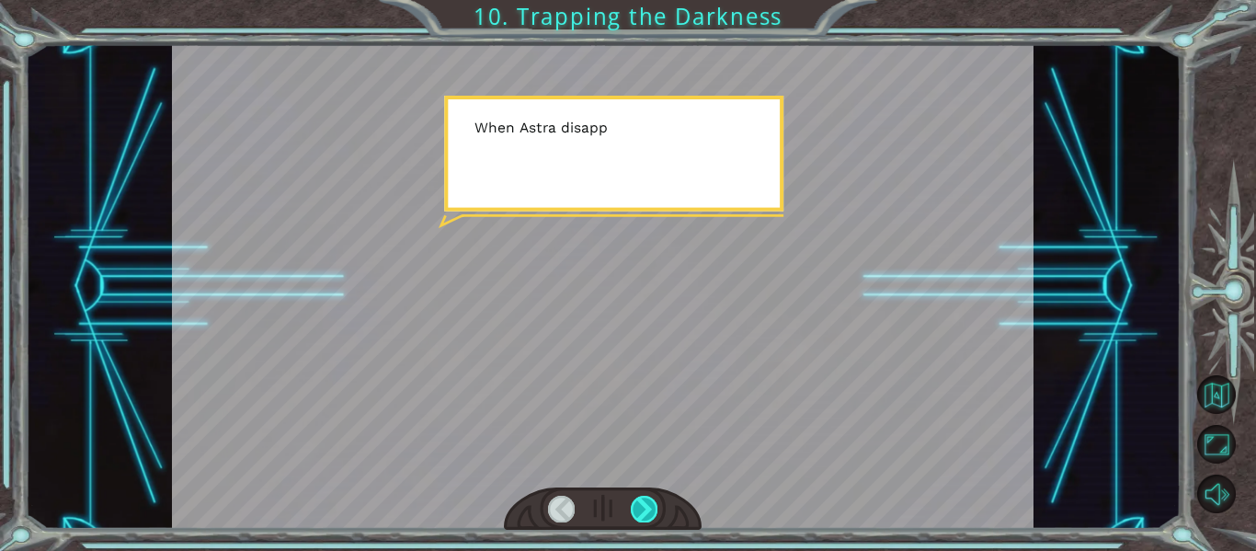
click at [643, 498] on div at bounding box center [644, 509] width 27 height 26
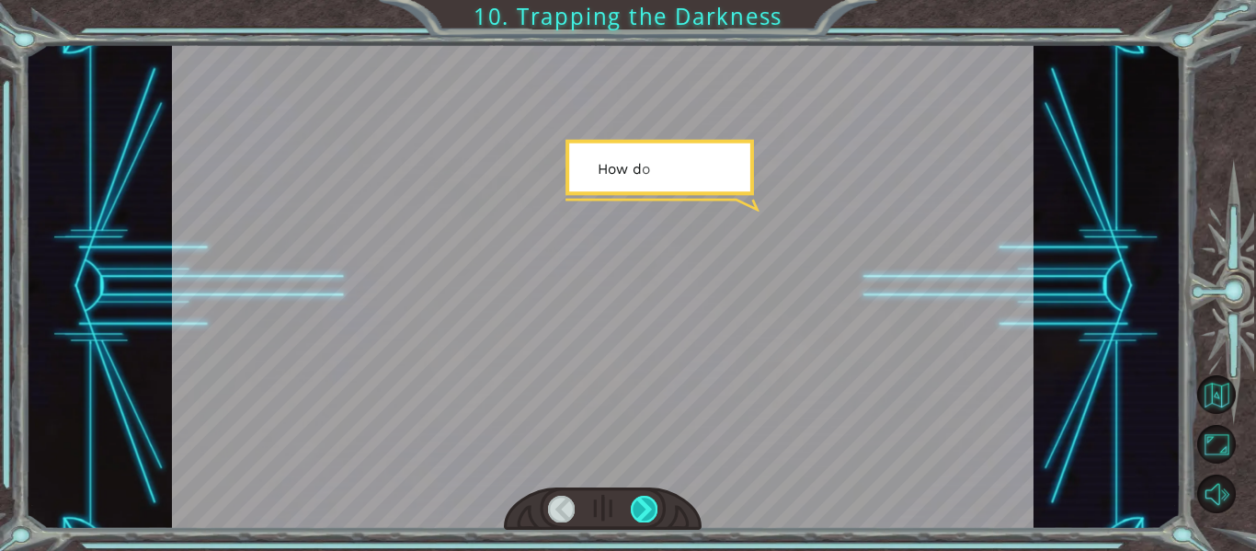
click at [643, 498] on div at bounding box center [644, 509] width 27 height 26
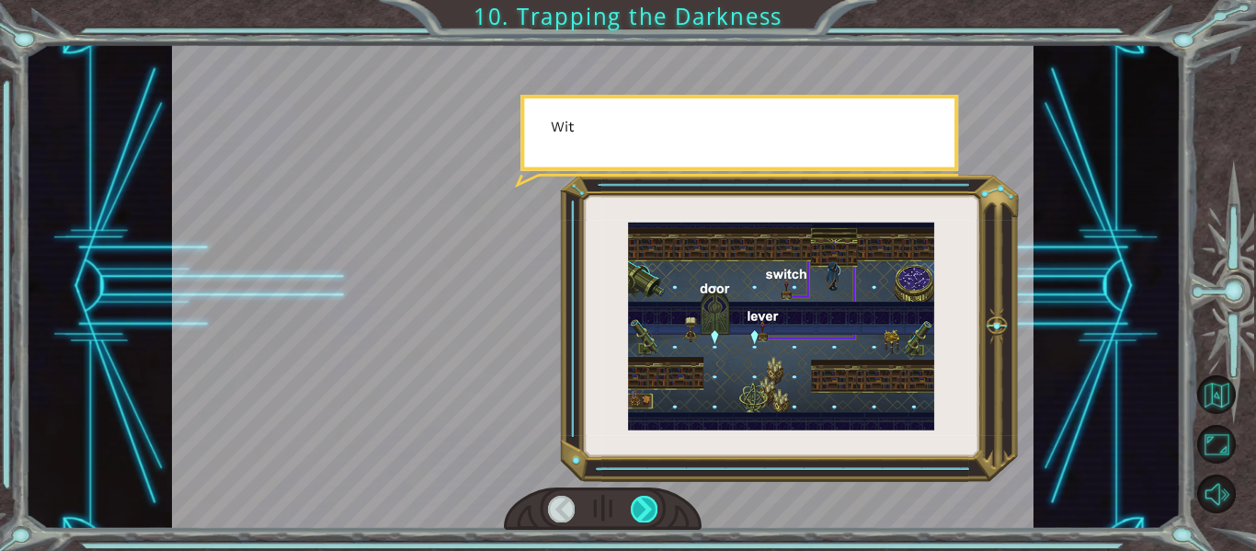
click at [643, 498] on div at bounding box center [644, 509] width 27 height 26
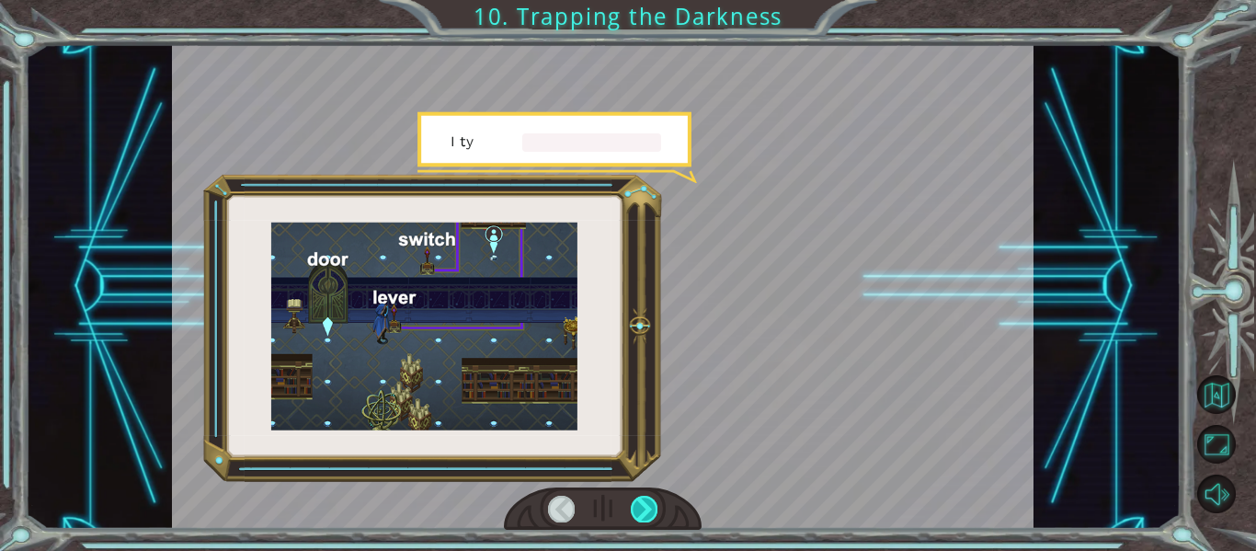
click at [643, 498] on div at bounding box center [644, 509] width 27 height 26
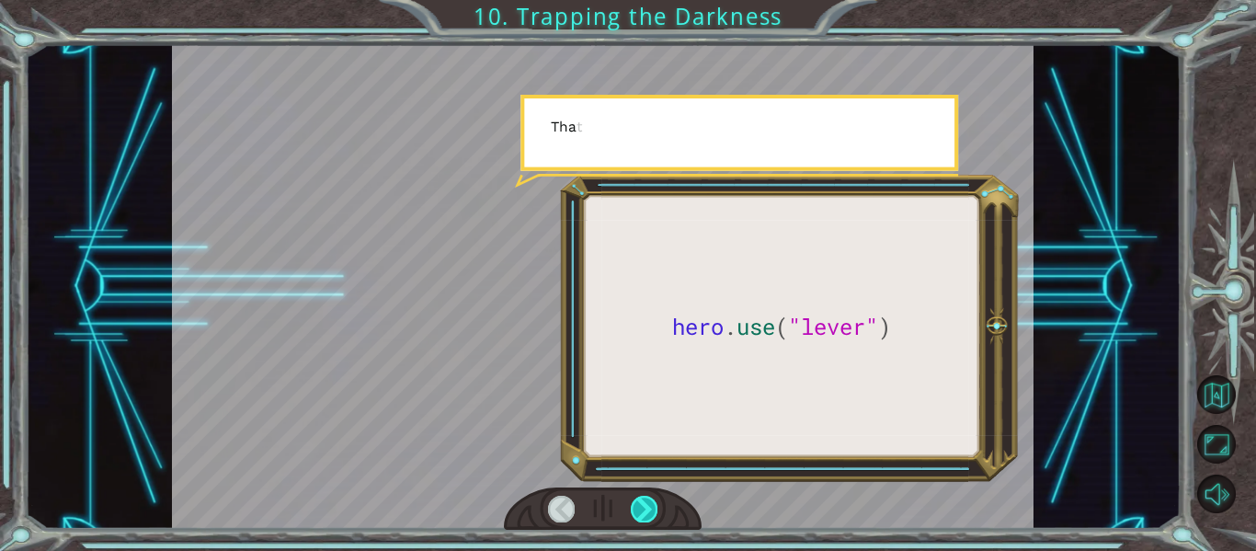
click at [643, 498] on div at bounding box center [644, 509] width 27 height 26
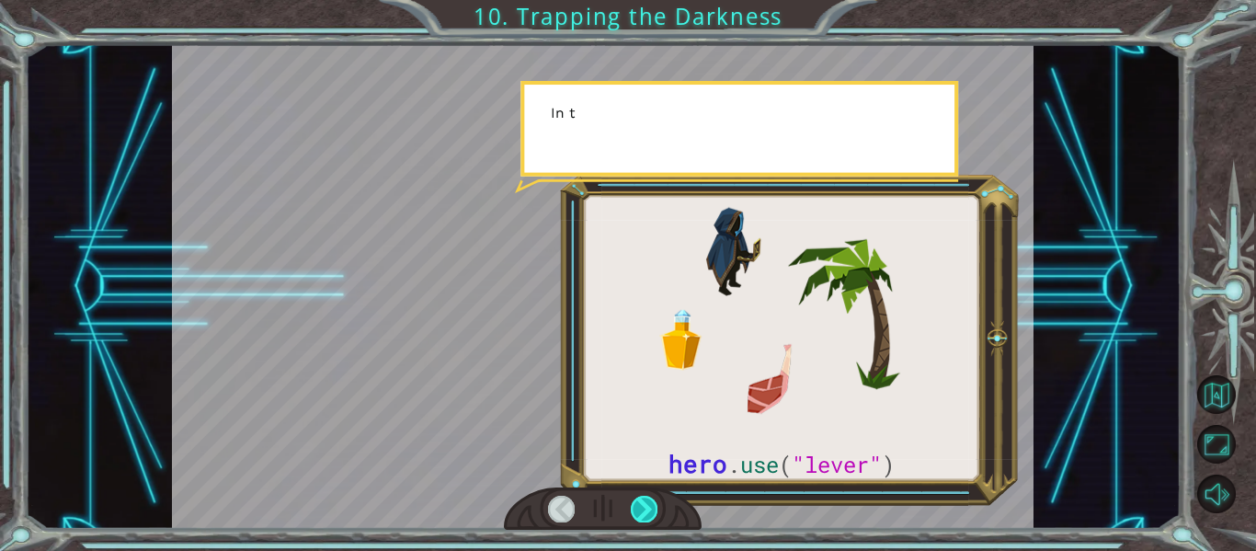
click at [643, 498] on div at bounding box center [644, 509] width 27 height 26
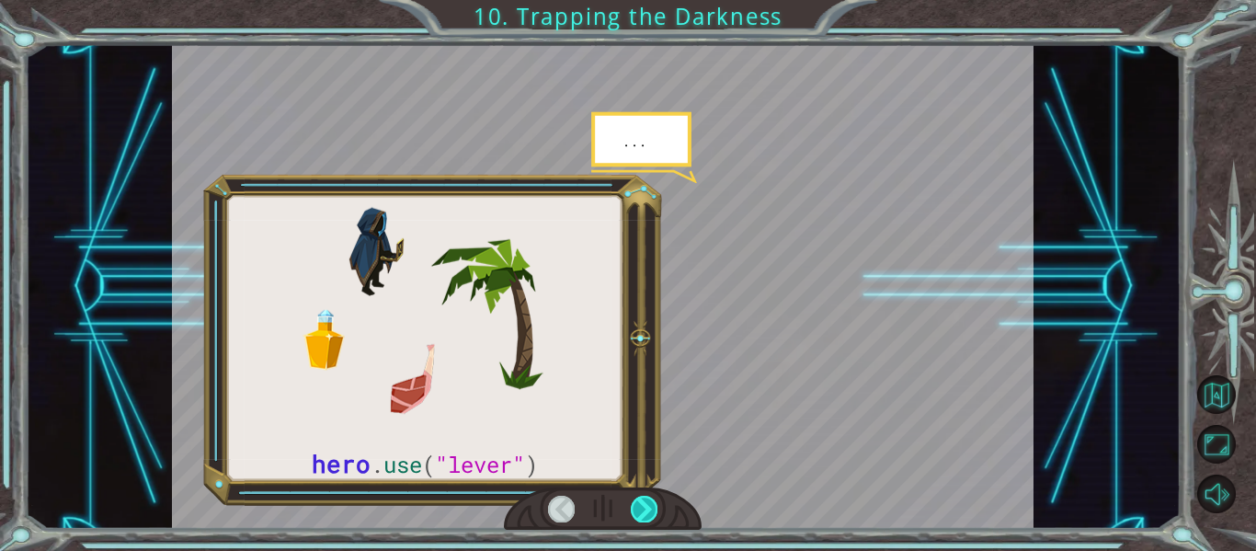
click at [643, 498] on div at bounding box center [644, 509] width 27 height 26
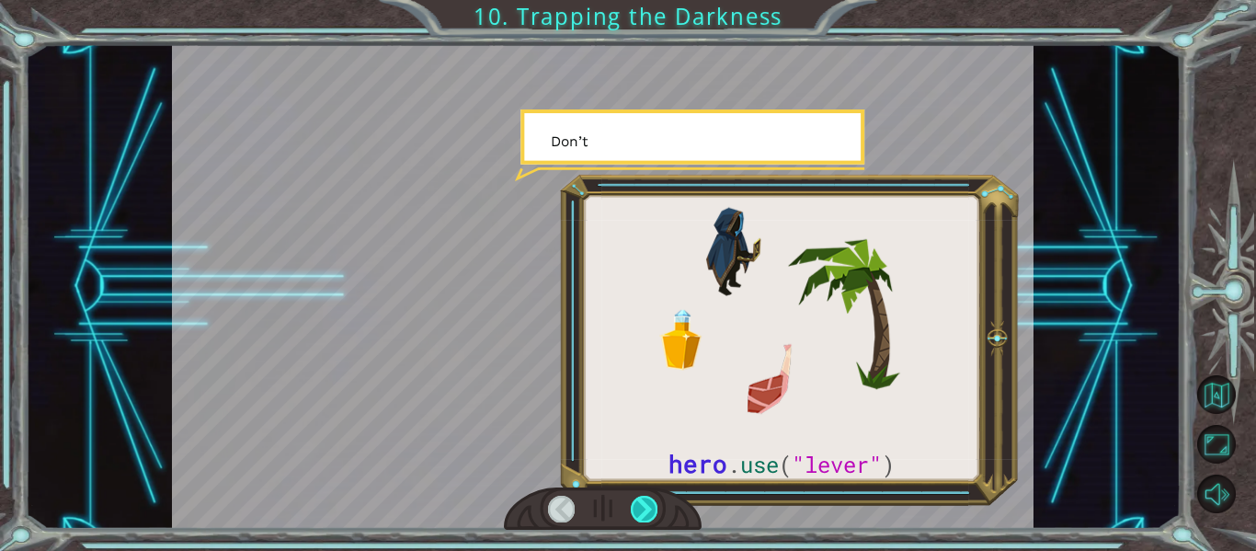
click at [643, 498] on div at bounding box center [644, 509] width 27 height 26
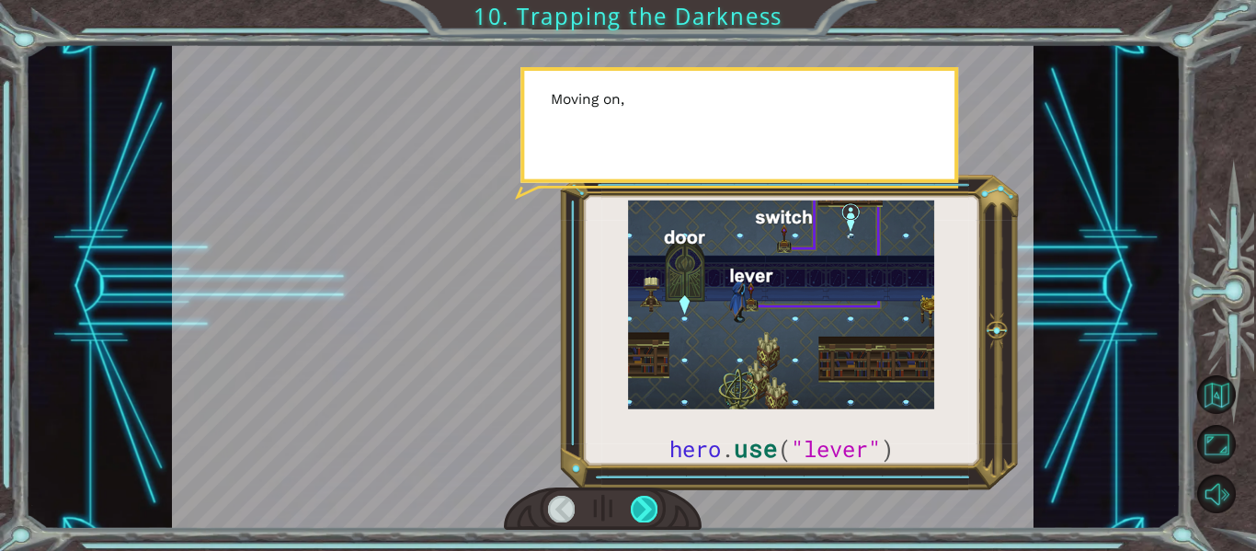
click at [643, 498] on div at bounding box center [644, 509] width 27 height 26
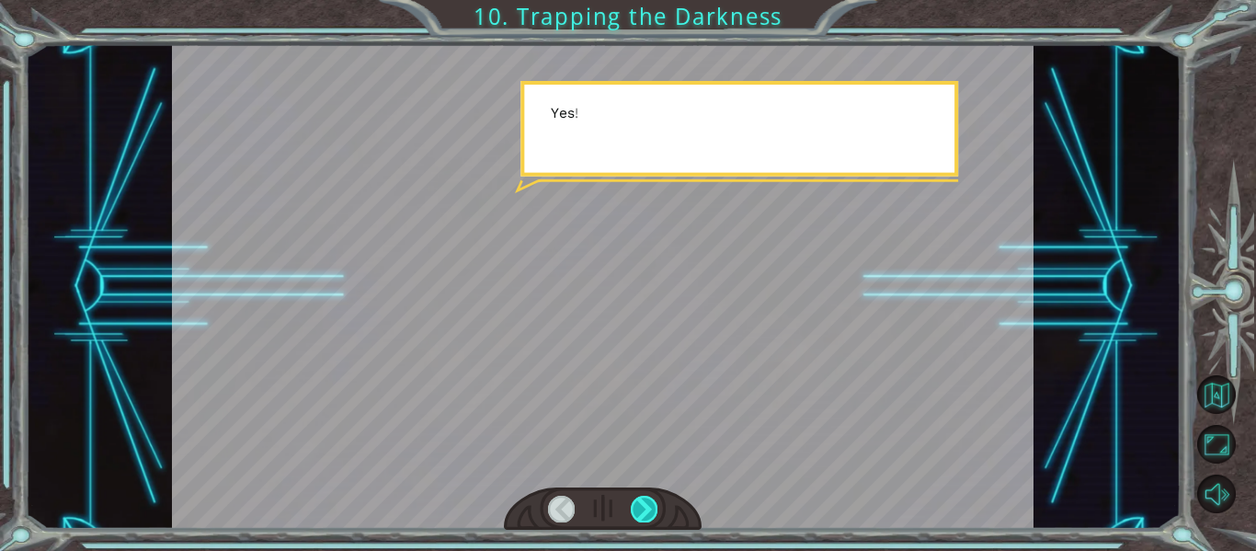
click at [644, 499] on div at bounding box center [644, 509] width 27 height 26
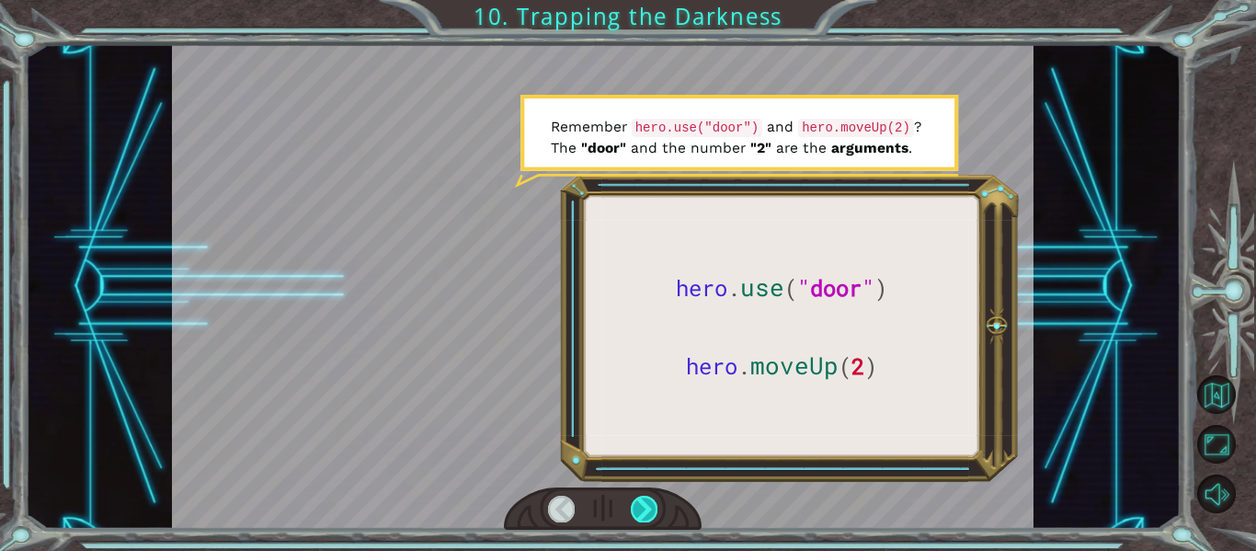
click at [645, 498] on div at bounding box center [644, 509] width 27 height 26
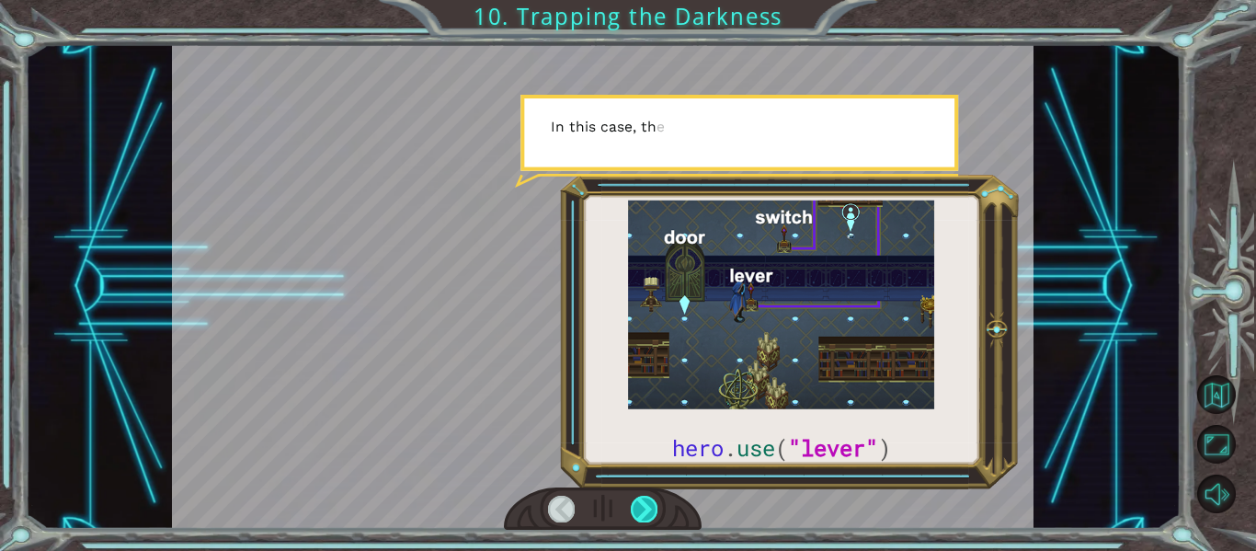
click at [645, 498] on div at bounding box center [644, 509] width 27 height 26
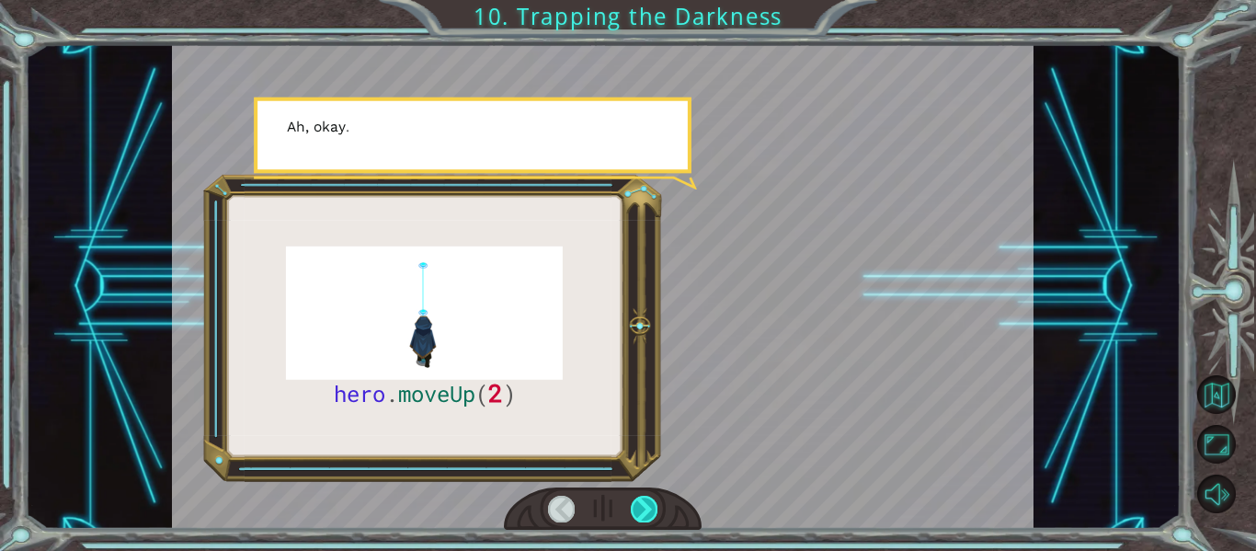
click at [645, 498] on div at bounding box center [644, 509] width 27 height 26
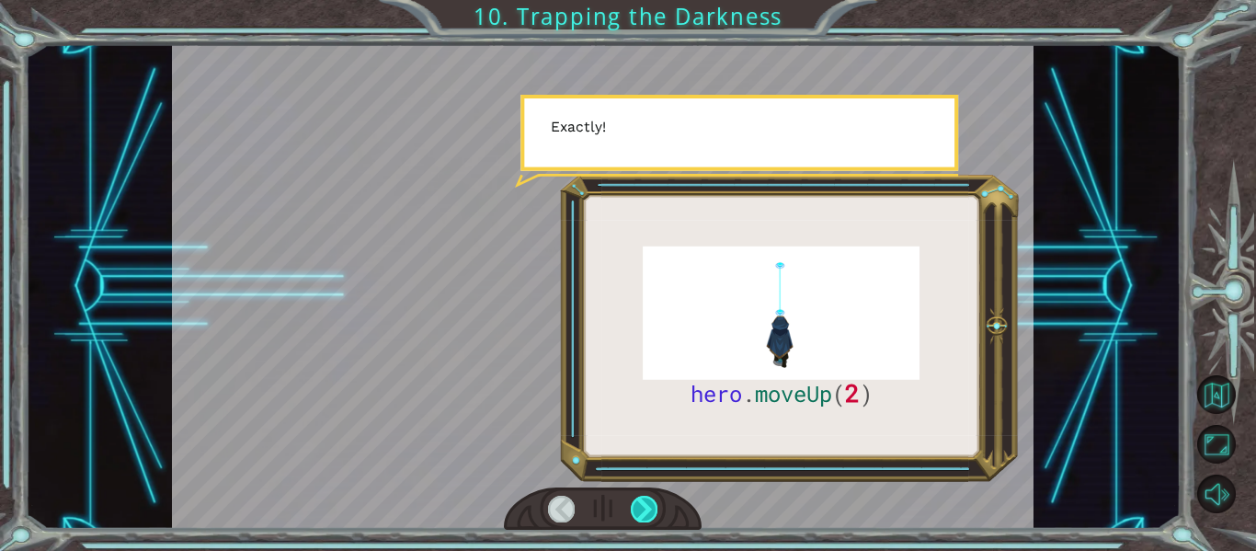
click at [645, 498] on div at bounding box center [644, 509] width 27 height 26
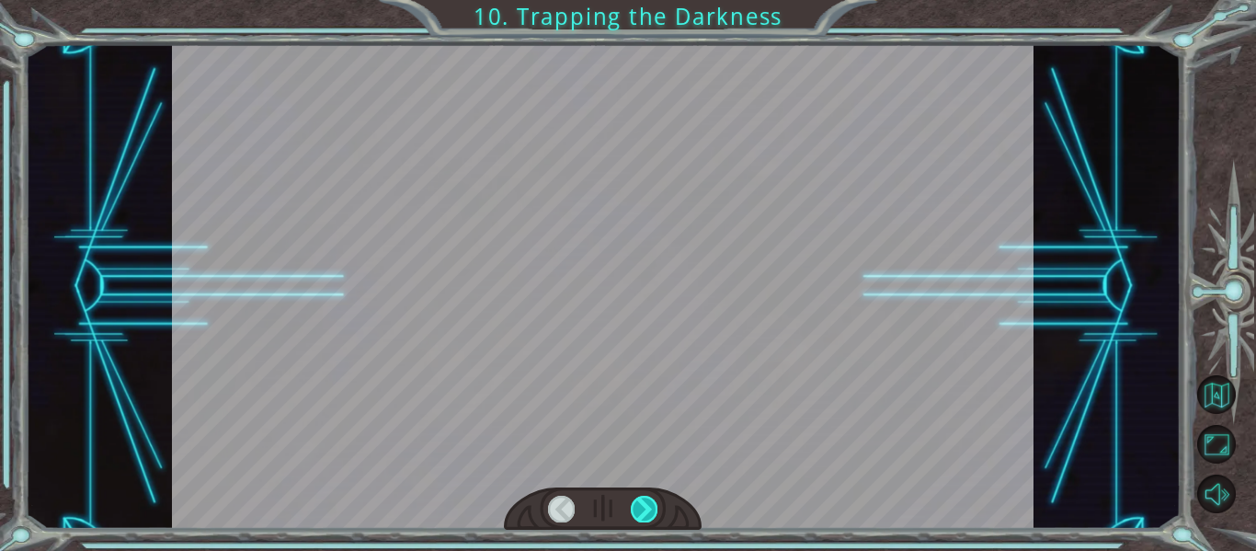
click at [645, 498] on div at bounding box center [644, 509] width 27 height 26
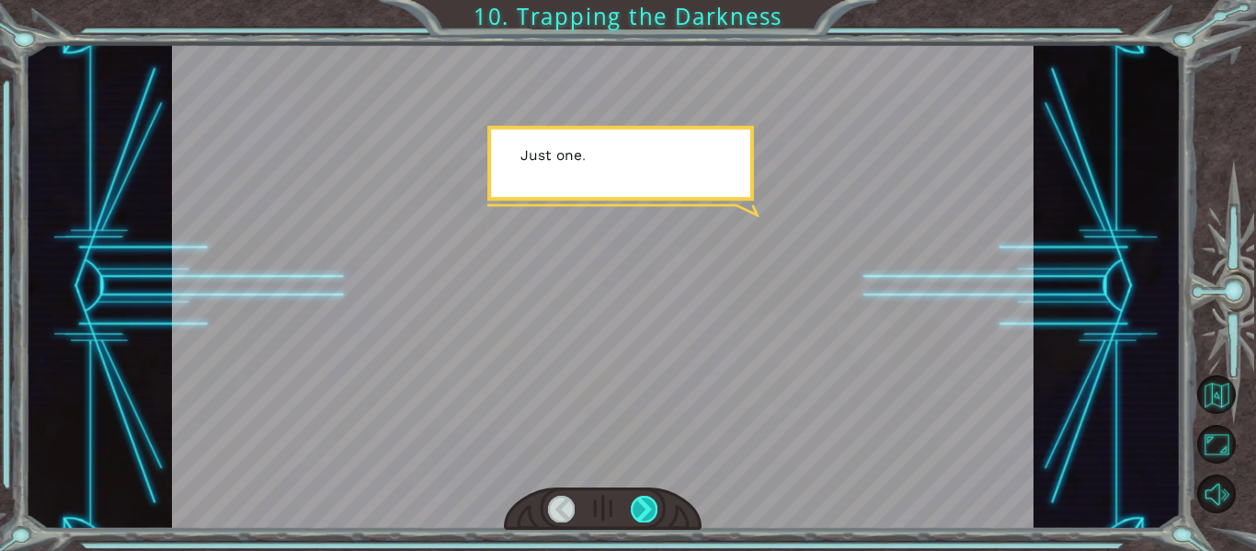
click at [645, 498] on div at bounding box center [644, 509] width 27 height 26
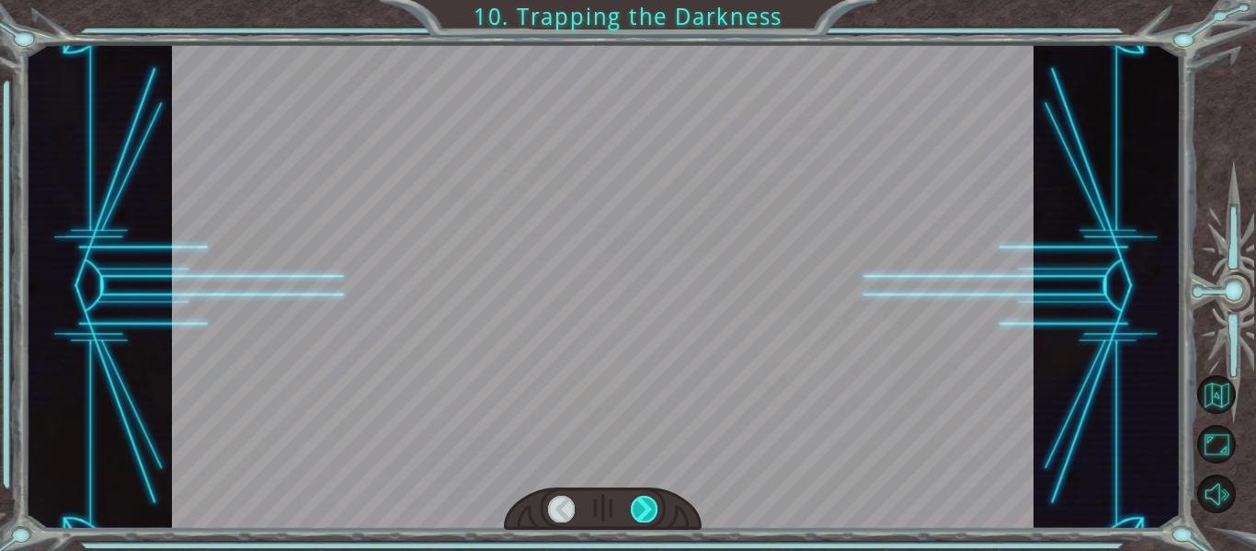
click at [645, 498] on div at bounding box center [644, 509] width 27 height 26
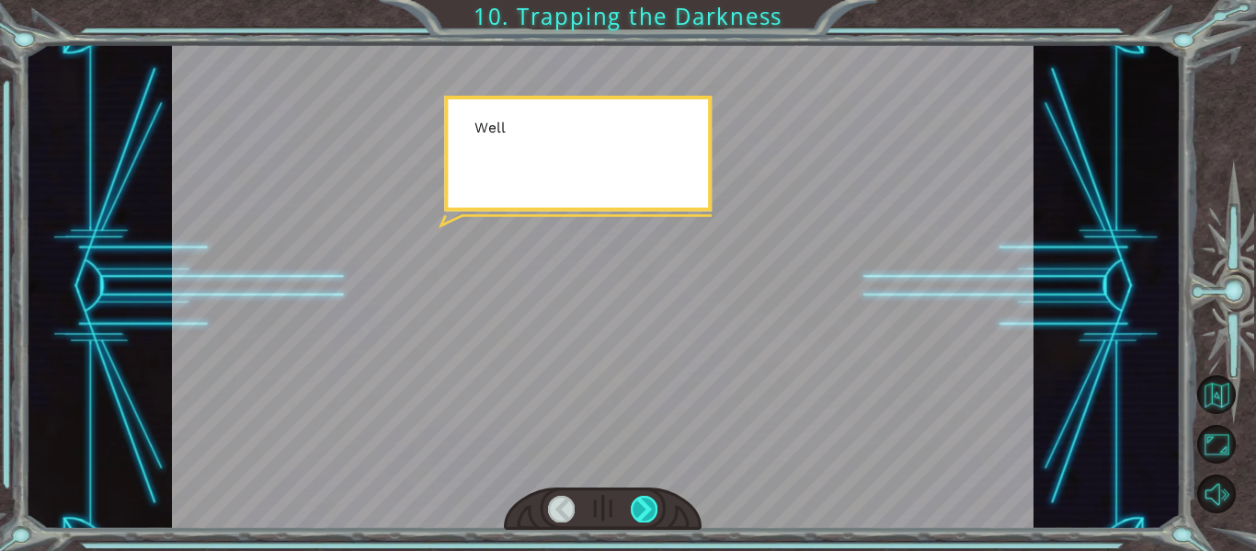
click at [645, 498] on div at bounding box center [644, 509] width 27 height 26
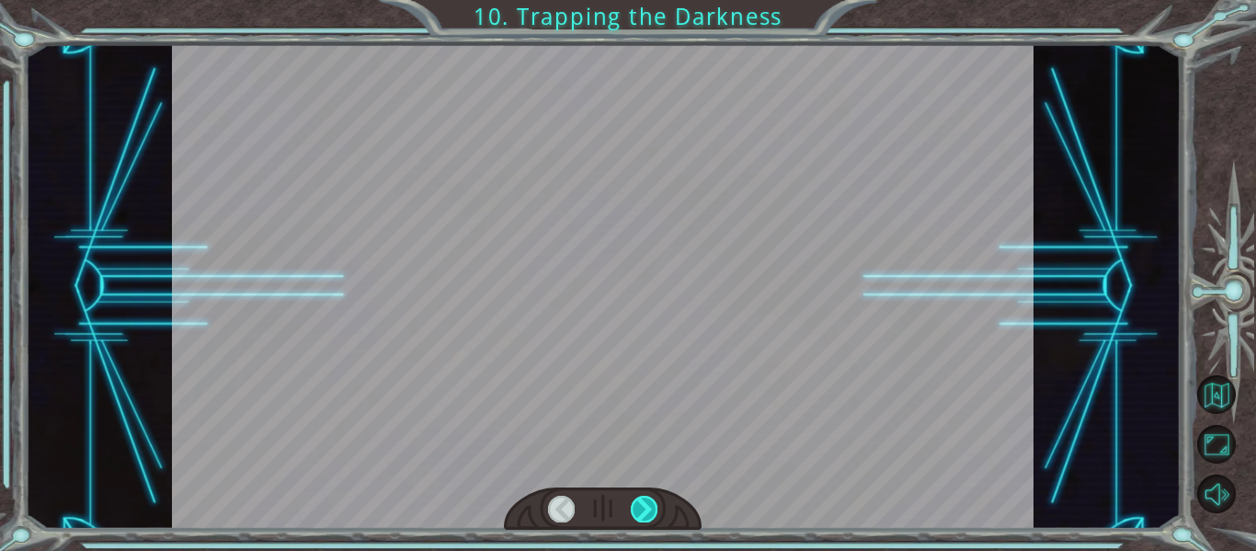
click at [645, 498] on div at bounding box center [644, 509] width 27 height 26
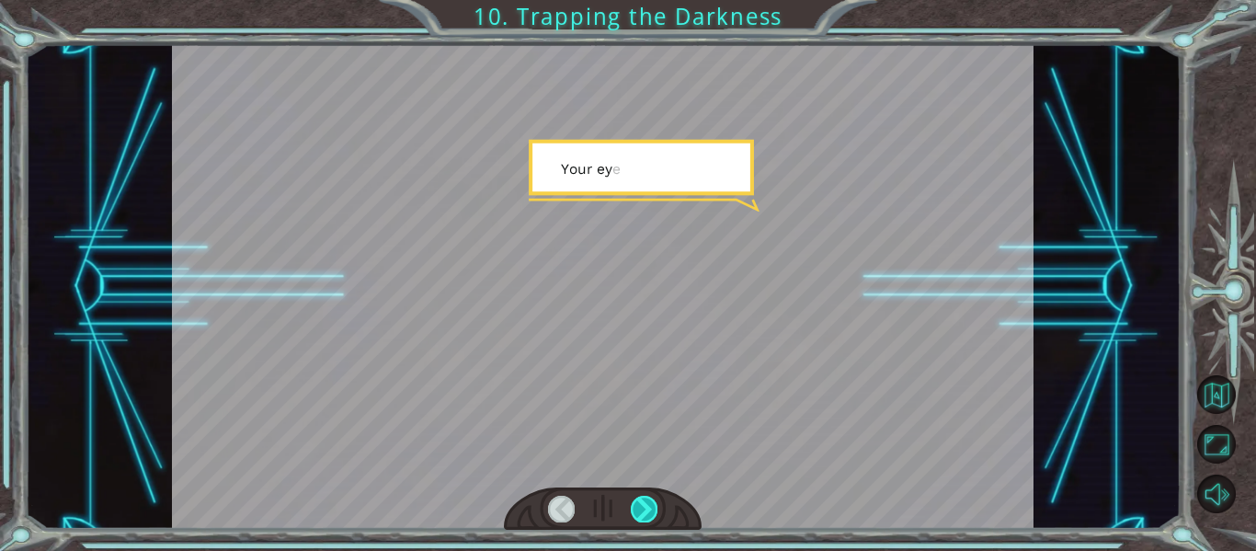
click at [645, 498] on div at bounding box center [644, 509] width 27 height 26
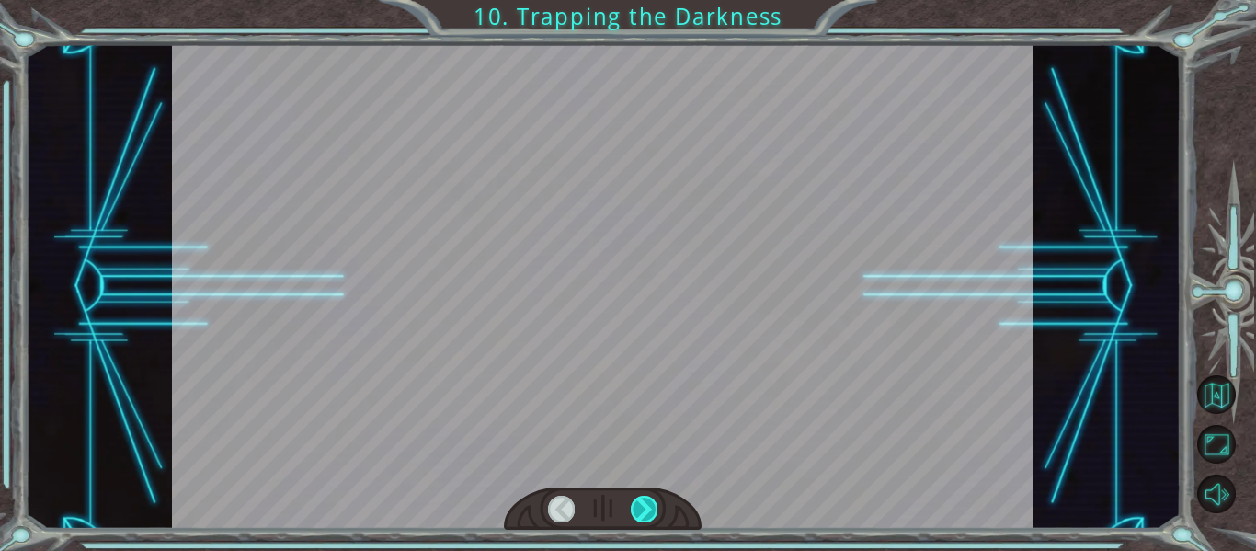
click at [645, 498] on div at bounding box center [644, 509] width 27 height 26
click at [644, 499] on div at bounding box center [644, 509] width 27 height 26
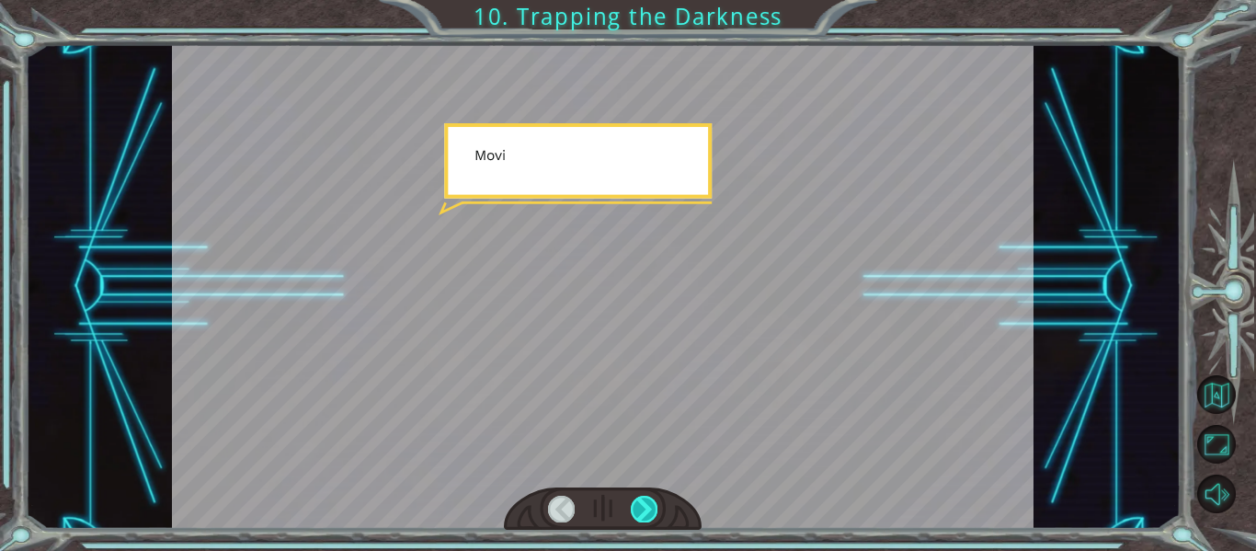
click at [644, 499] on div at bounding box center [644, 509] width 27 height 26
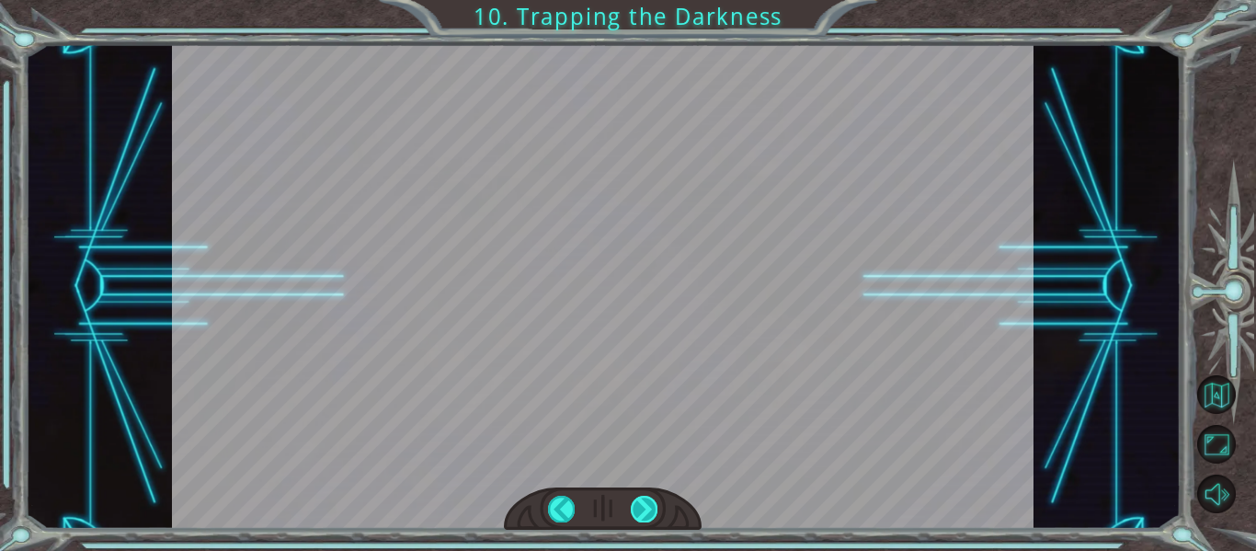
click at [644, 499] on div at bounding box center [644, 509] width 27 height 26
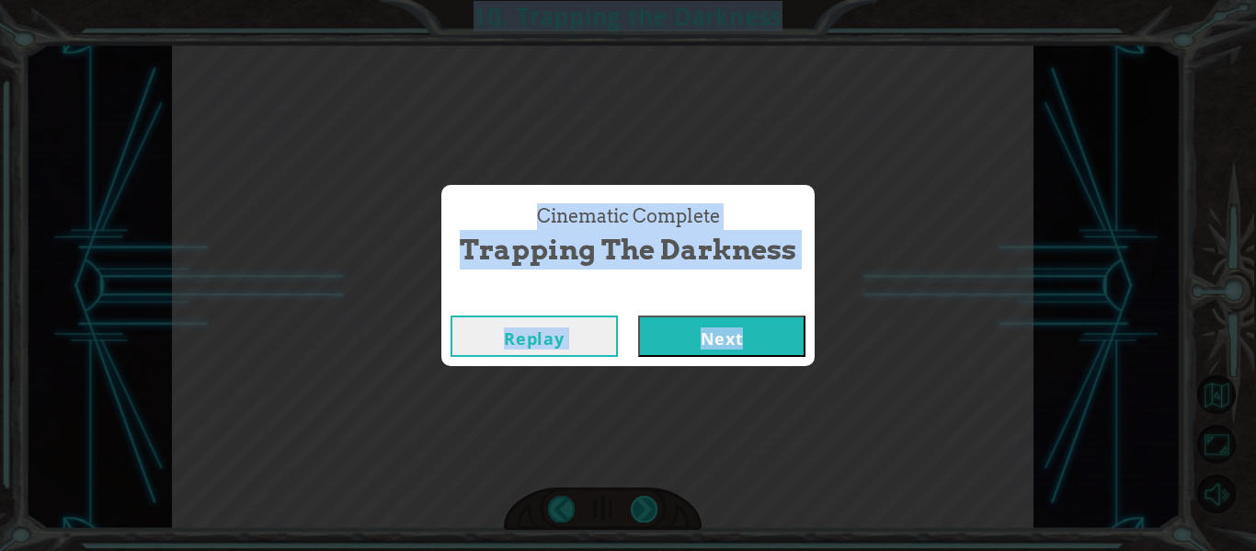
click at [644, 499] on div "Cinematic Complete Trapping the Darkness Replay Next" at bounding box center [628, 275] width 1256 height 551
click at [728, 323] on button "Next" at bounding box center [721, 335] width 167 height 41
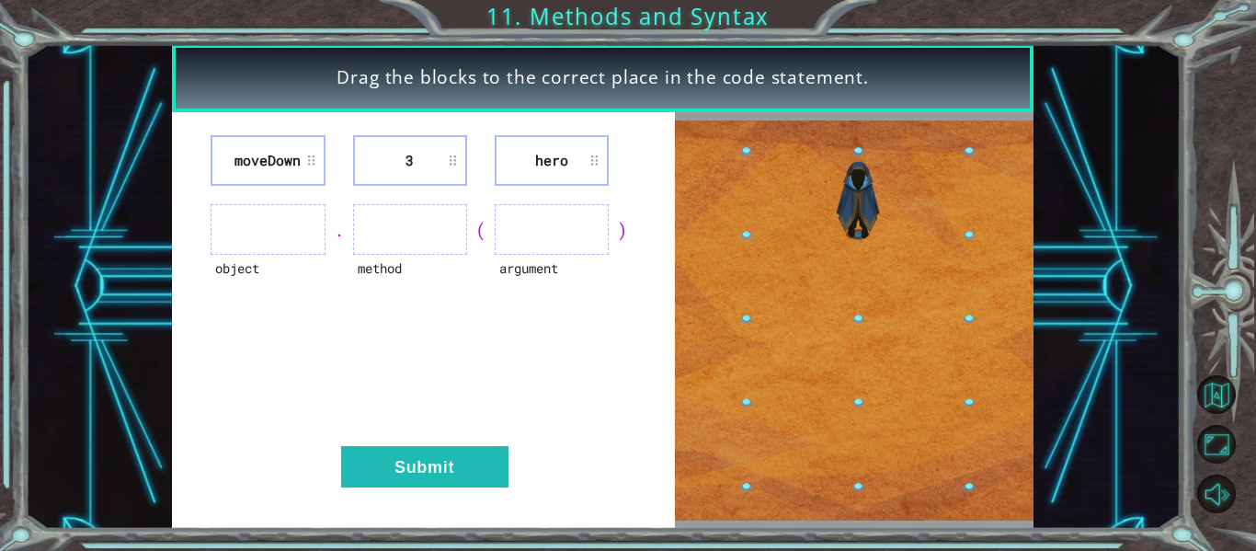
click at [314, 230] on ul at bounding box center [268, 229] width 114 height 51
click at [434, 156] on li "3" at bounding box center [410, 160] width 114 height 51
click at [443, 177] on li "3" at bounding box center [410, 160] width 114 height 51
click at [275, 166] on li "moveDown" at bounding box center [268, 160] width 114 height 51
drag, startPoint x: 870, startPoint y: 327, endPoint x: 295, endPoint y: 295, distance: 575.6
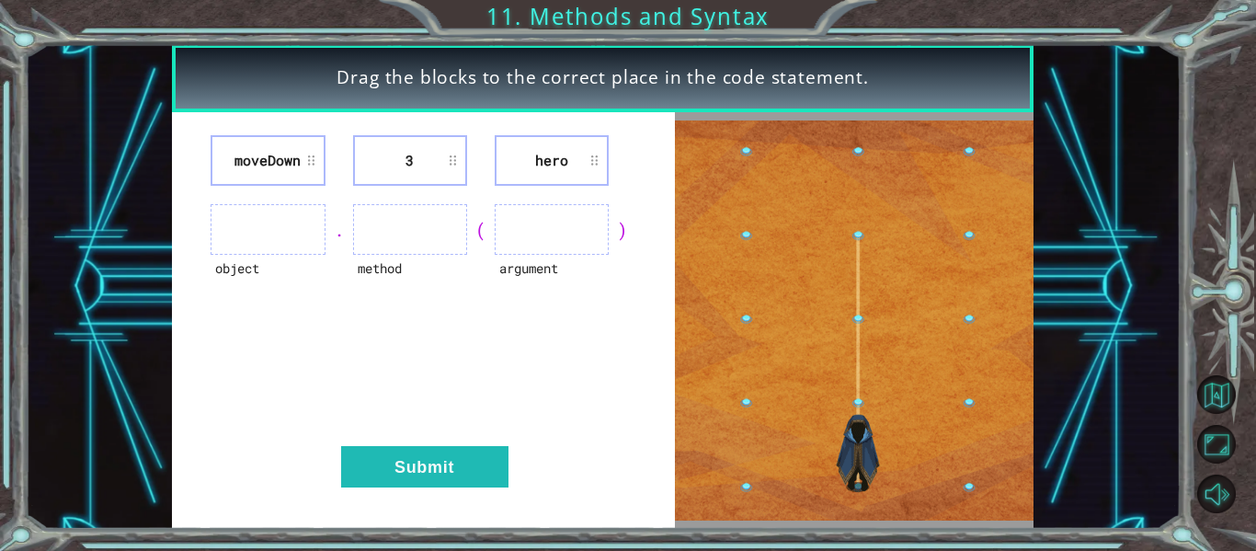
click at [295, 295] on div "object" at bounding box center [268, 280] width 114 height 51
click at [231, 250] on ul at bounding box center [268, 229] width 114 height 51
